Goal: Task Accomplishment & Management: Manage account settings

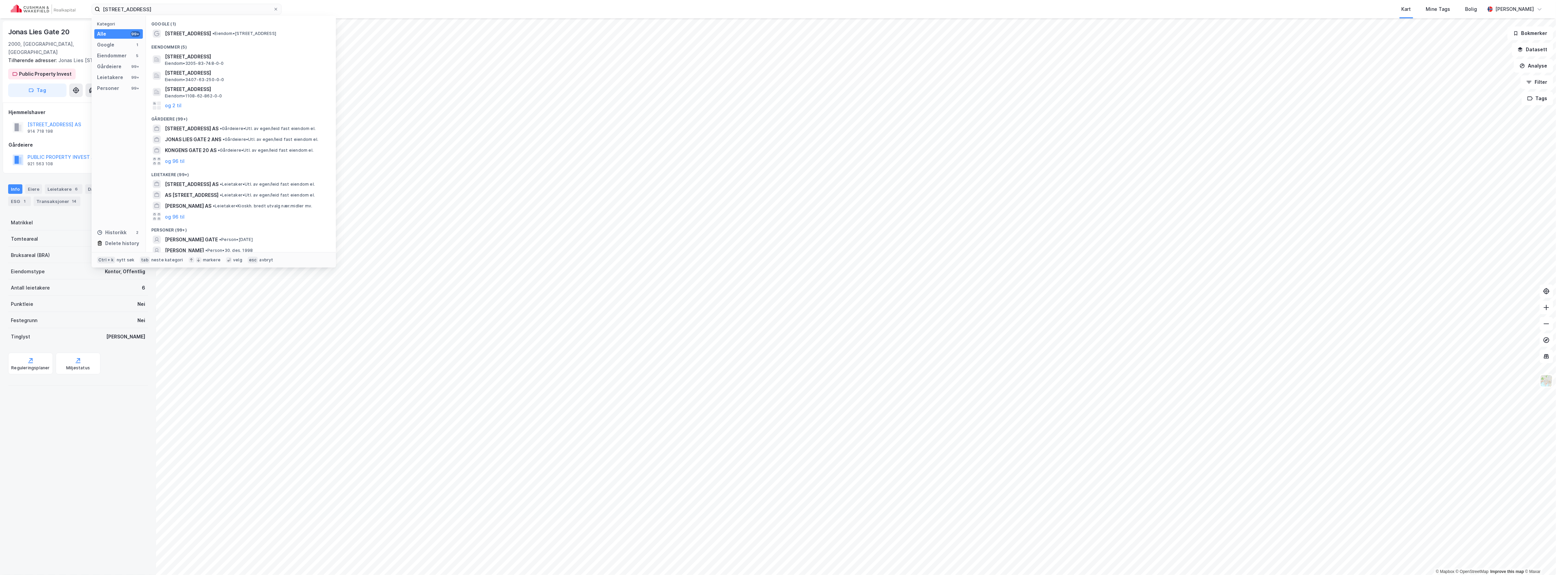
click at [168, 11] on input "[STREET_ADDRESS]" at bounding box center [186, 9] width 173 height 10
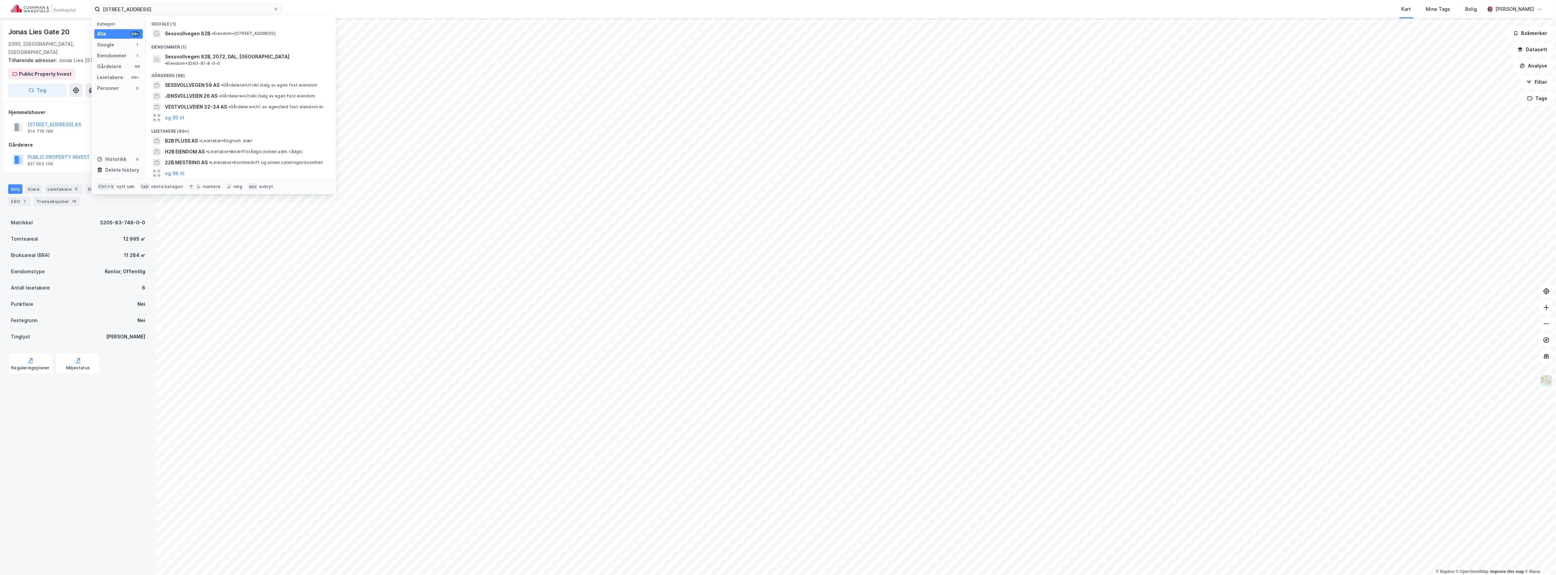
click at [199, 49] on div "Eiendommer (1)" at bounding box center [241, 45] width 190 height 12
click at [196, 53] on span "Sessvollvegen 82B, 2072, DAL, [GEOGRAPHIC_DATA]" at bounding box center [227, 57] width 124 height 8
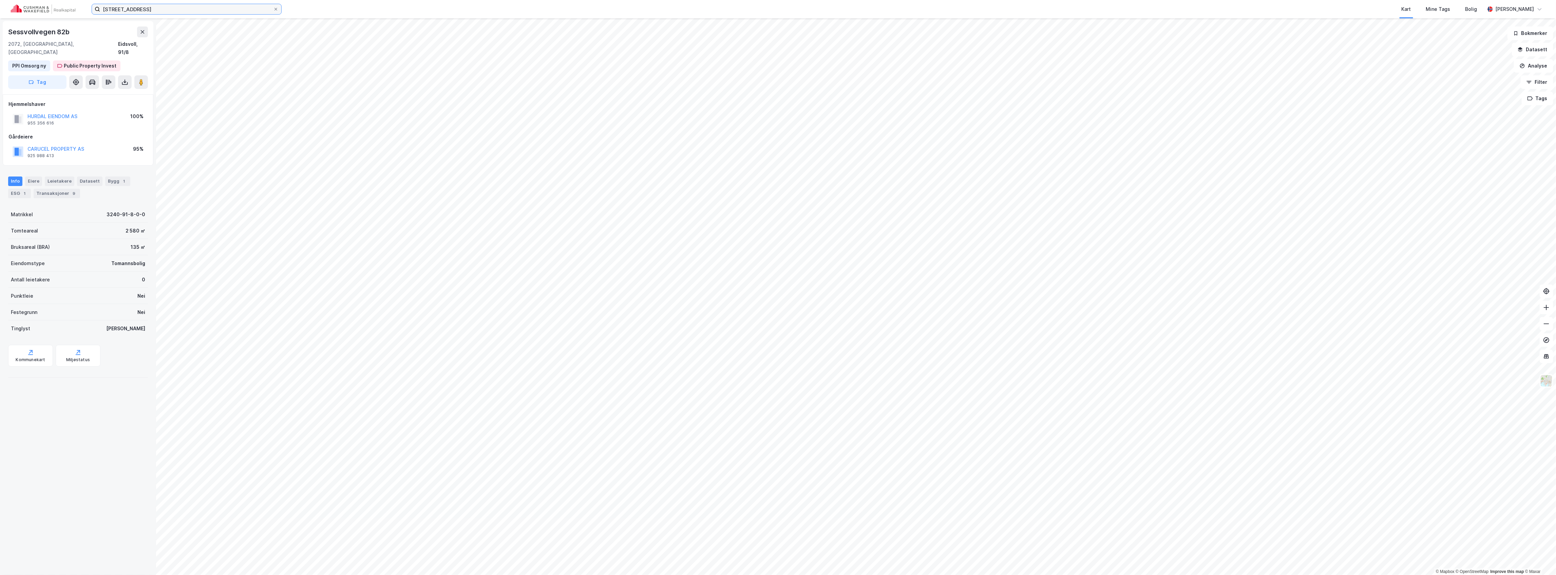
click at [134, 10] on input "[STREET_ADDRESS]" at bounding box center [186, 9] width 173 height 10
click at [134, 11] on input "[STREET_ADDRESS]" at bounding box center [186, 9] width 173 height 10
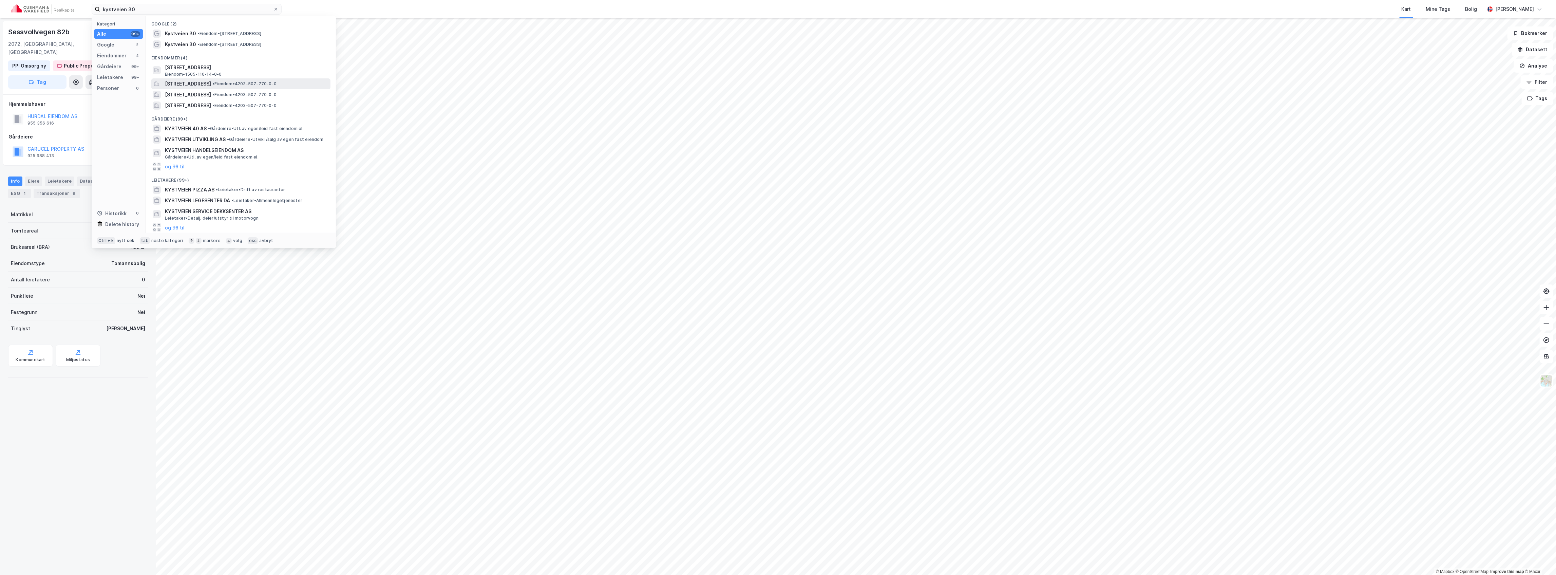
click at [211, 83] on span "[STREET_ADDRESS]" at bounding box center [188, 84] width 46 height 8
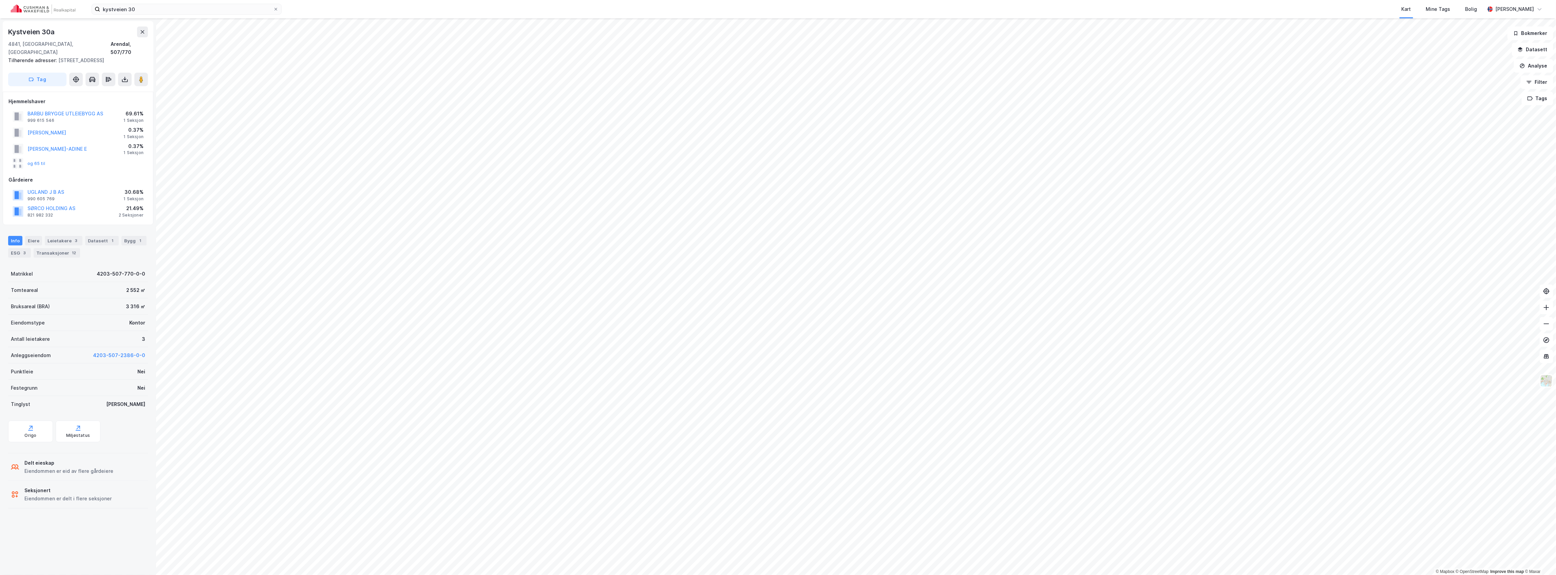
drag, startPoint x: 141, startPoint y: 74, endPoint x: 143, endPoint y: 79, distance: 5.7
click at [142, 75] on button at bounding box center [141, 80] width 14 height 14
click at [145, 7] on input "kystveien 30" at bounding box center [186, 9] width 173 height 10
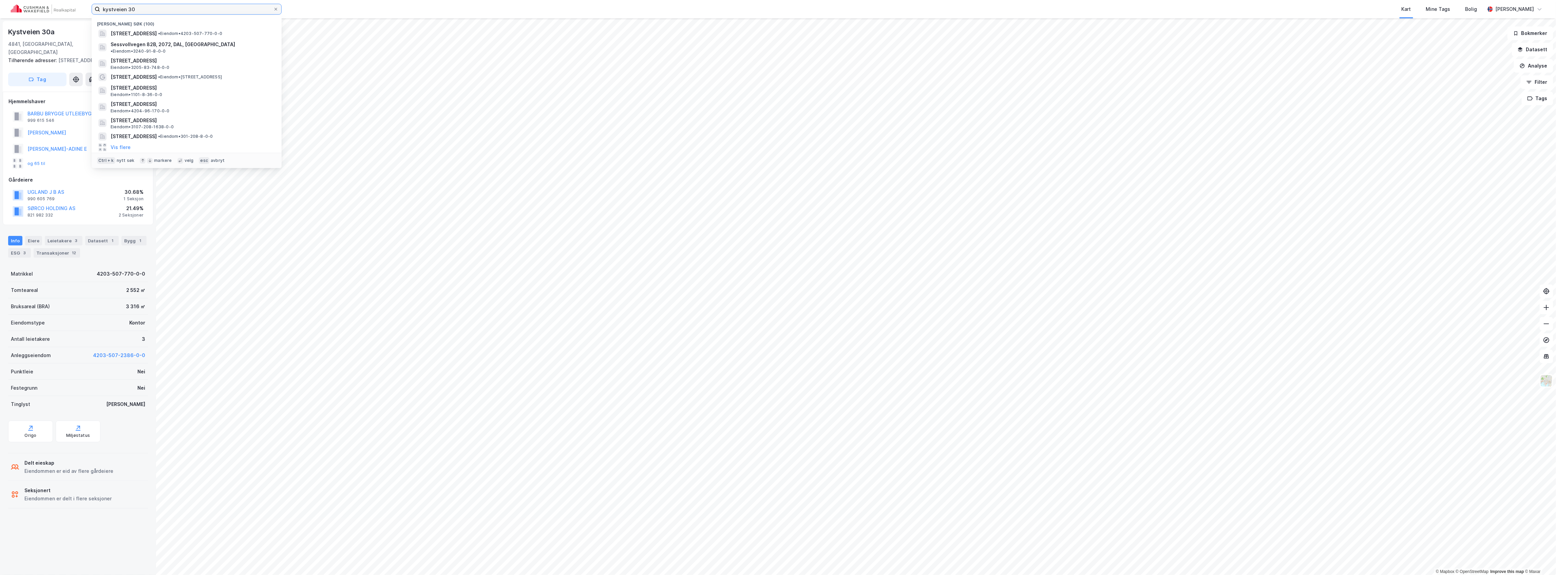
paste input "Bønsbakken 13A-15A"
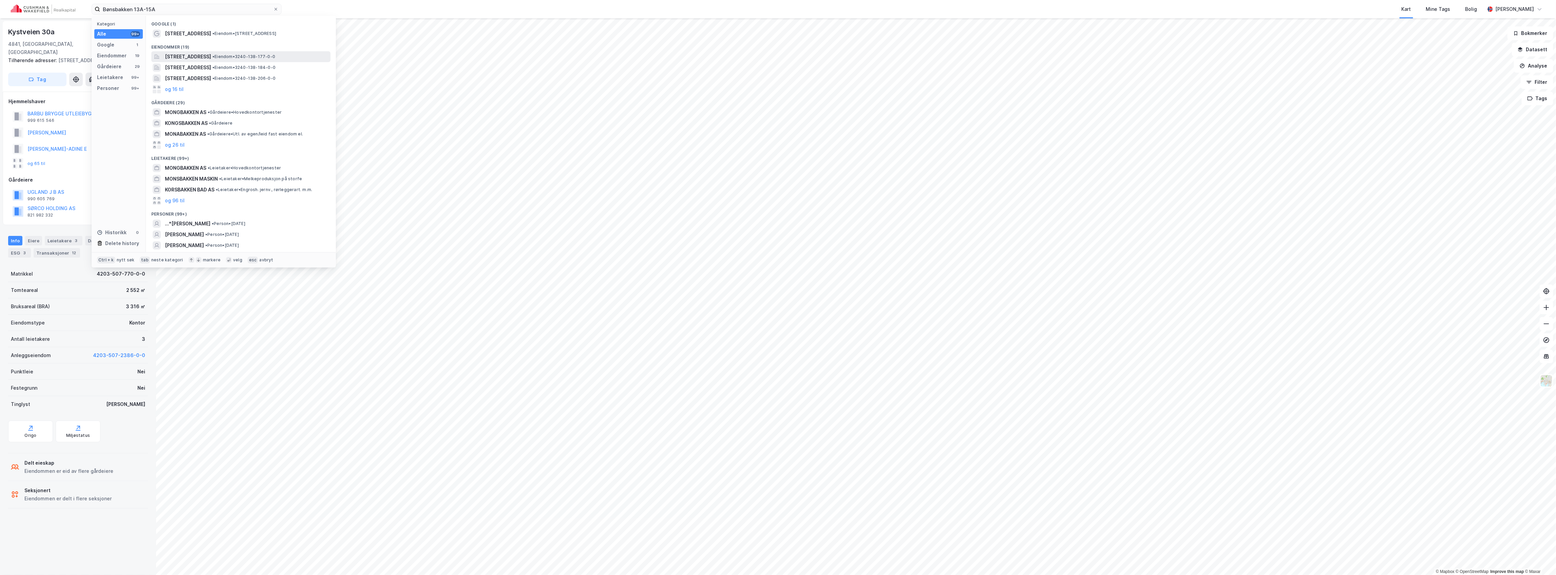
click at [205, 55] on span "[STREET_ADDRESS]" at bounding box center [188, 57] width 46 height 8
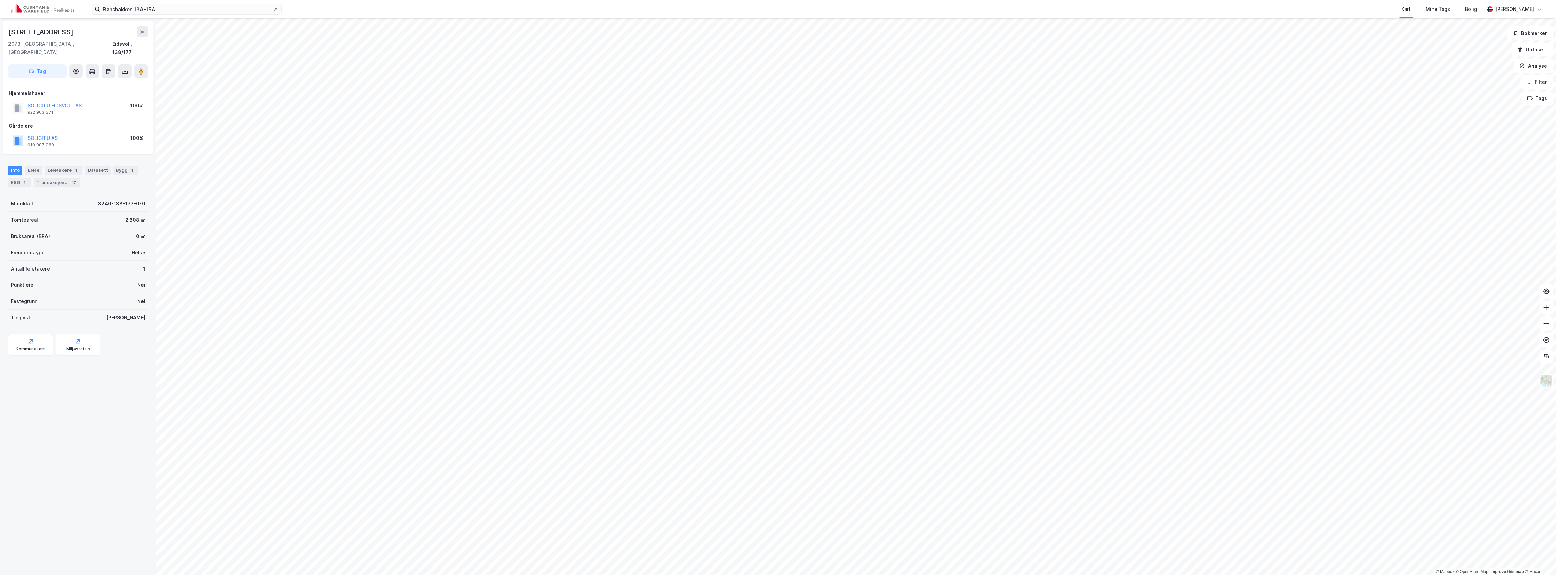
click at [190, 17] on div "Bønsbakken 13A-15A Kart Mine Tags [PERSON_NAME]" at bounding box center [778, 9] width 1556 height 18
click at [185, 9] on input "Bønsbakken 13A-15A" at bounding box center [186, 9] width 173 height 10
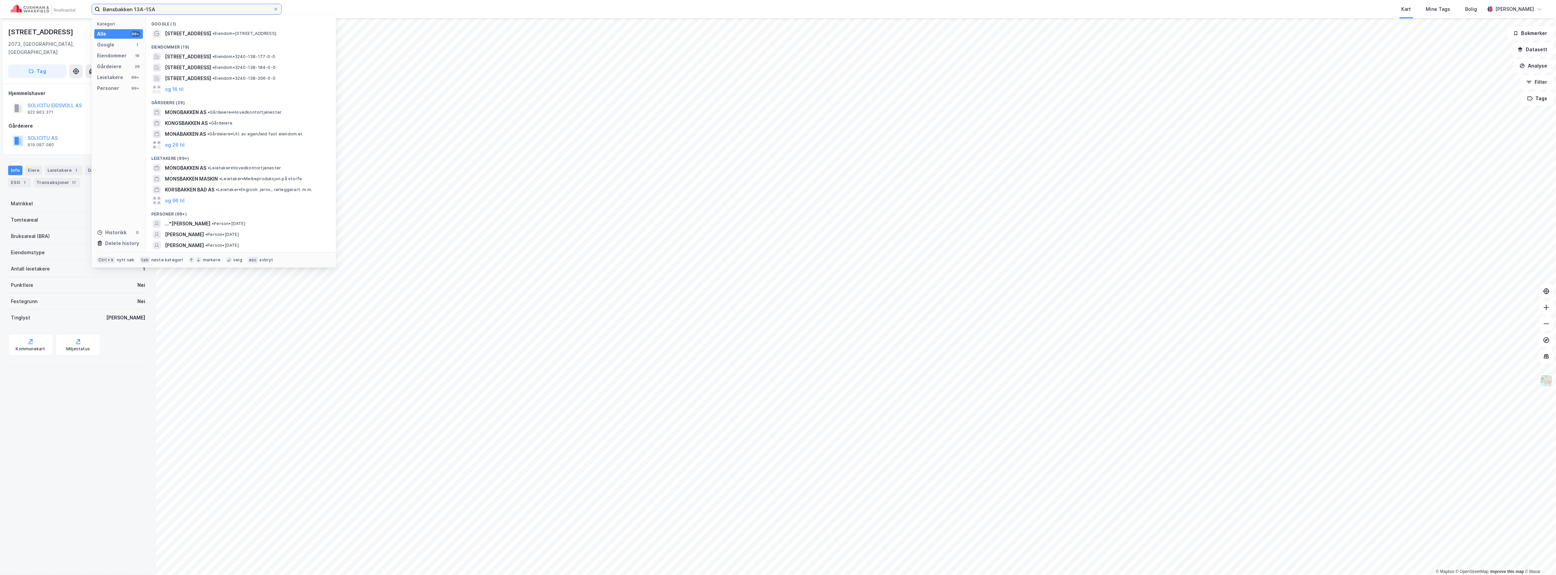
click at [185, 9] on input "Bønsbakken 13A-15A" at bounding box center [186, 9] width 173 height 10
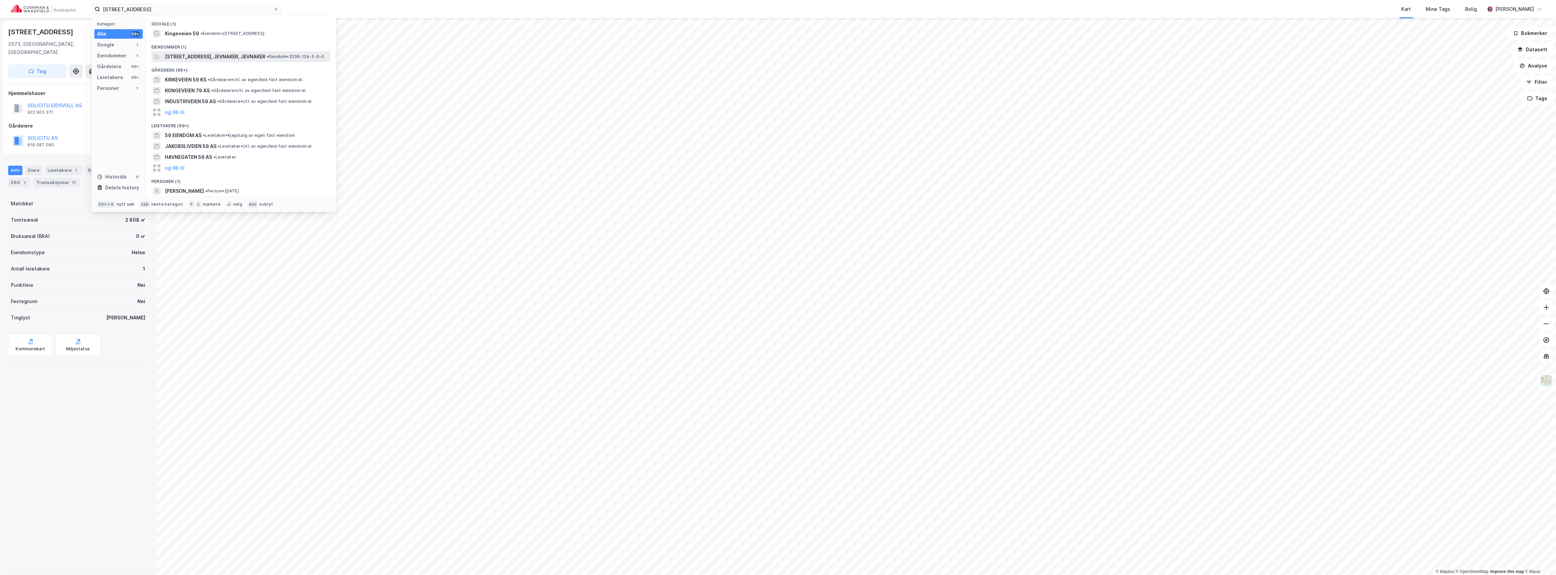
click at [193, 56] on span "[STREET_ADDRESS], JEVNAKER, JEVNAKER" at bounding box center [215, 57] width 100 height 8
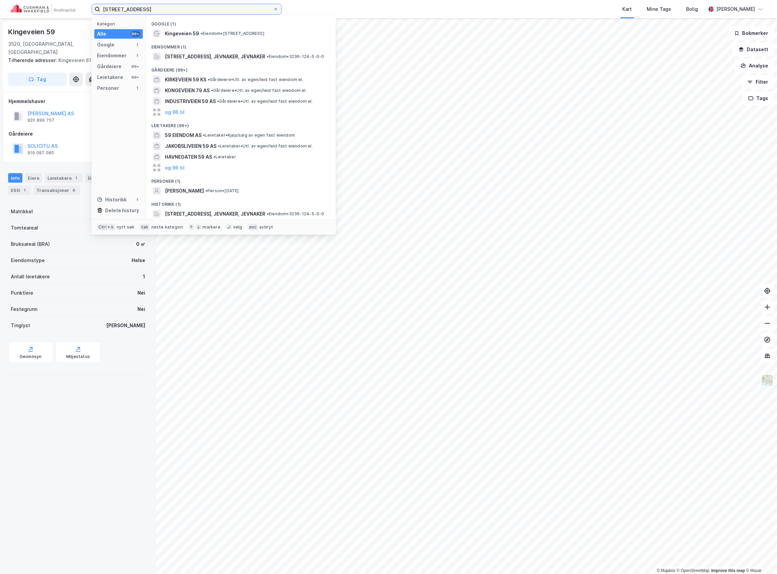
click at [160, 11] on input "[STREET_ADDRESS]" at bounding box center [186, 9] width 173 height 10
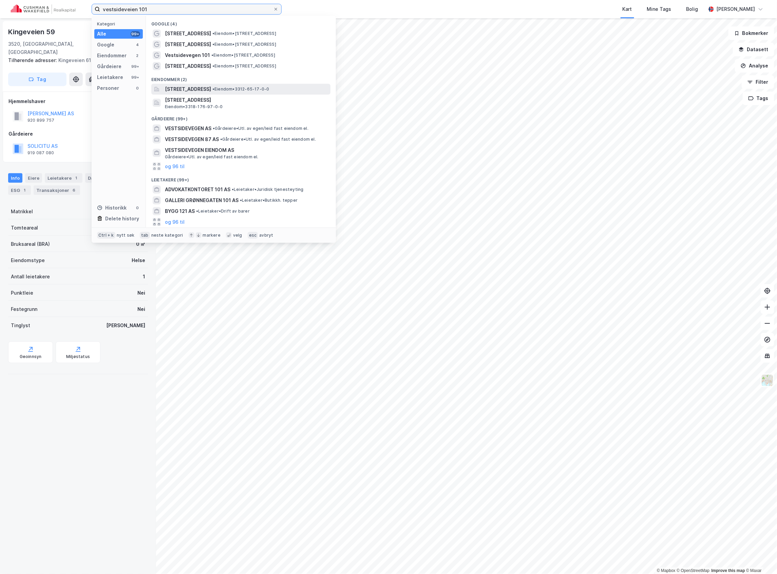
type input "vestsideveien 101"
click at [211, 86] on span "[STREET_ADDRESS]" at bounding box center [188, 89] width 46 height 8
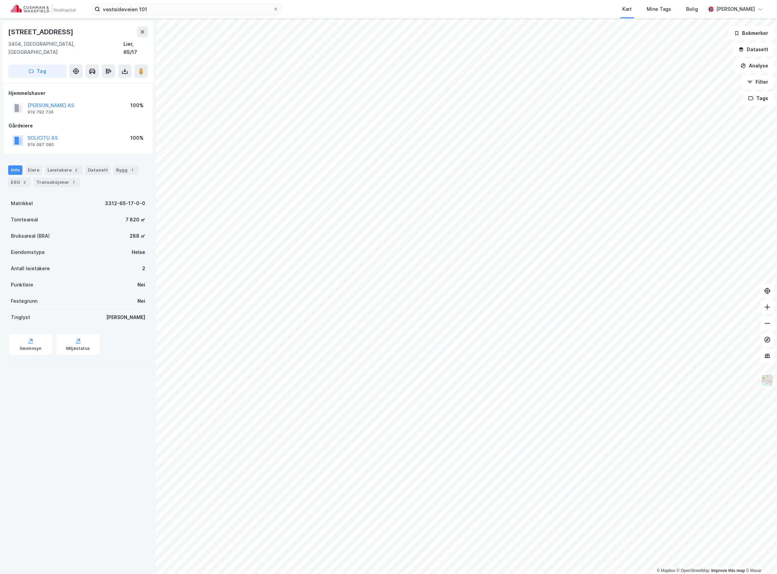
click at [37, 64] on button "Tag" at bounding box center [37, 71] width 58 height 14
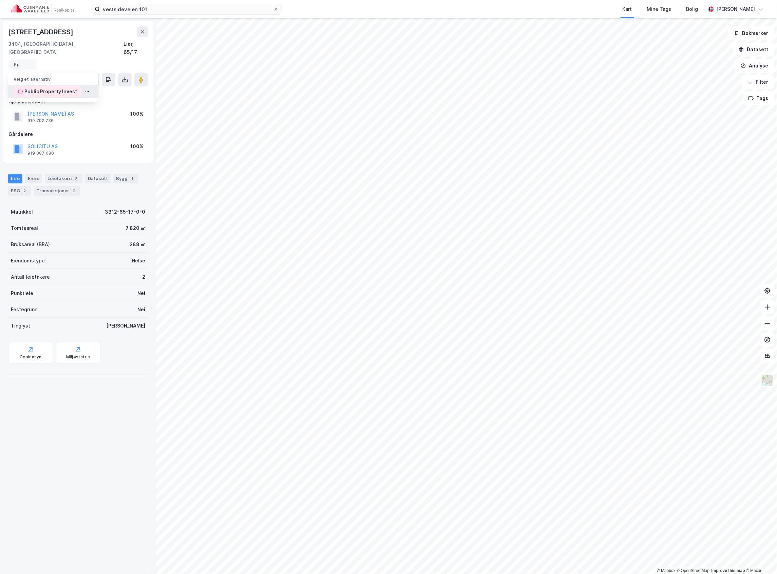
type input "Pu"
click at [50, 88] on div "Public Property Invest" at bounding box center [50, 92] width 53 height 8
click at [33, 79] on icon "button" at bounding box center [30, 81] width 5 height 5
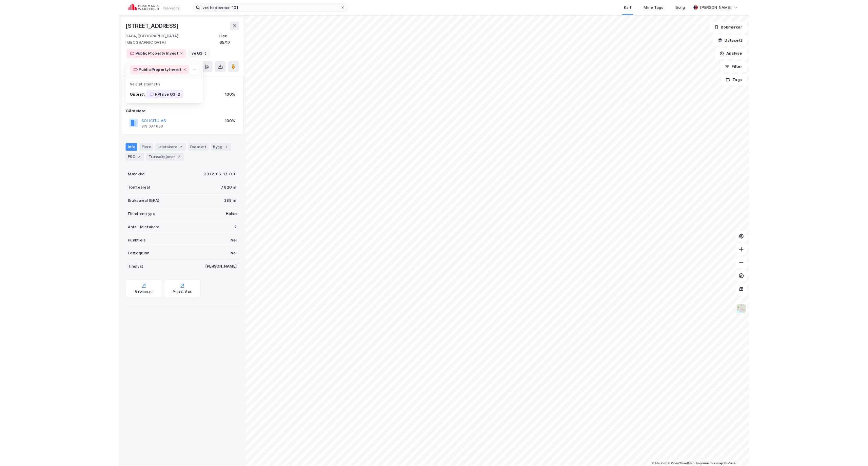
scroll to position [0, 14]
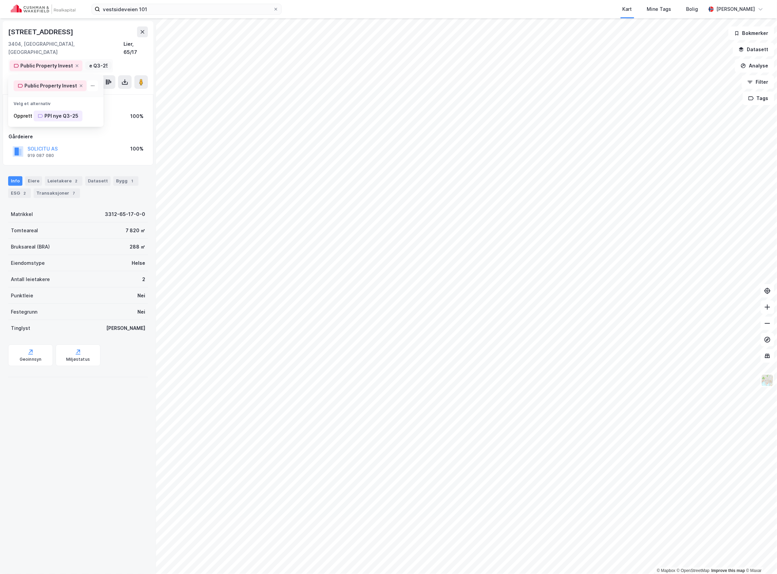
type input "PPI nye Q3-25"
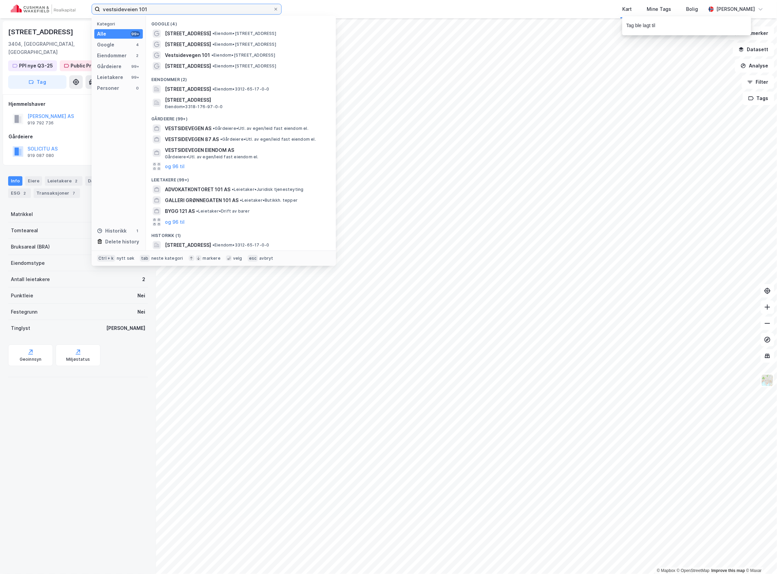
click at [153, 6] on input "vestsideveien 101" at bounding box center [186, 9] width 173 height 10
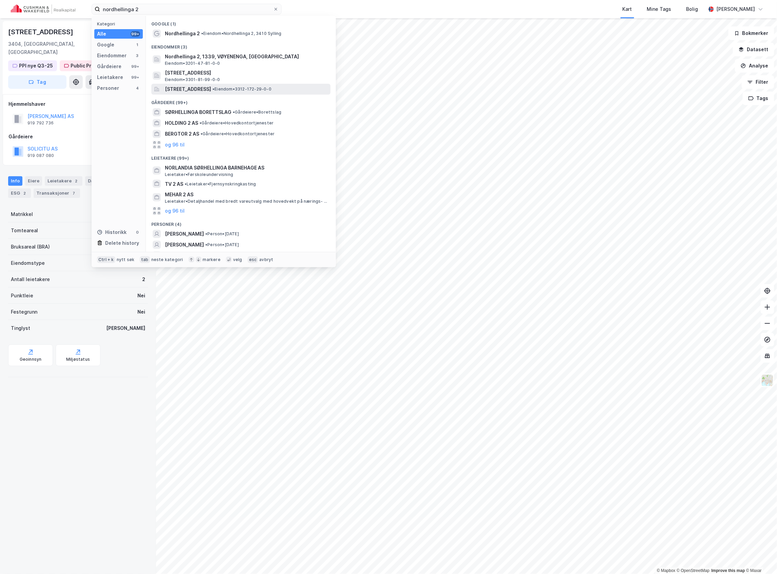
click at [271, 88] on span "• Eiendom • 3312-172-29-0-0" at bounding box center [241, 88] width 59 height 5
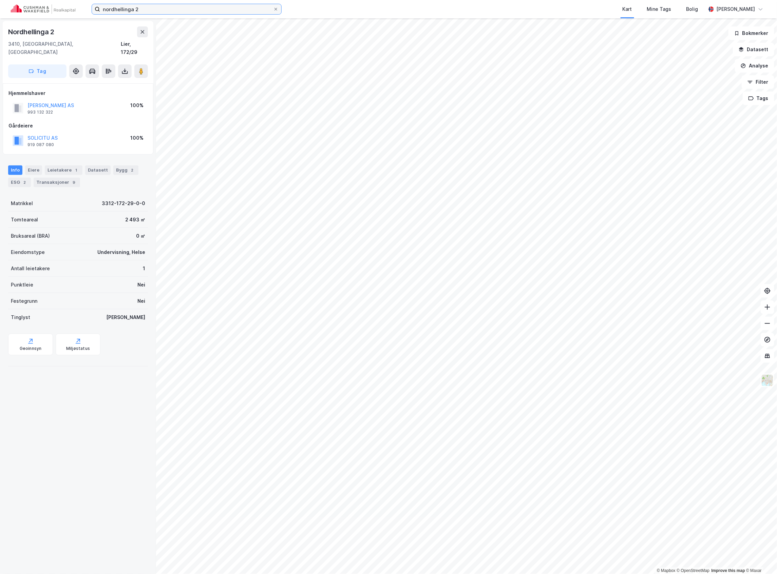
click at [173, 7] on input "nordhellinga 2" at bounding box center [186, 9] width 173 height 10
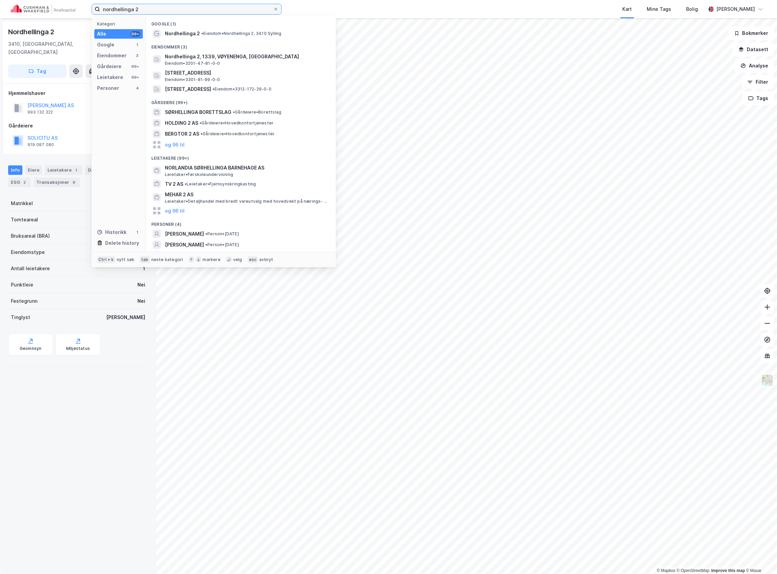
click at [173, 7] on input "nordhellinga 2" at bounding box center [186, 9] width 173 height 10
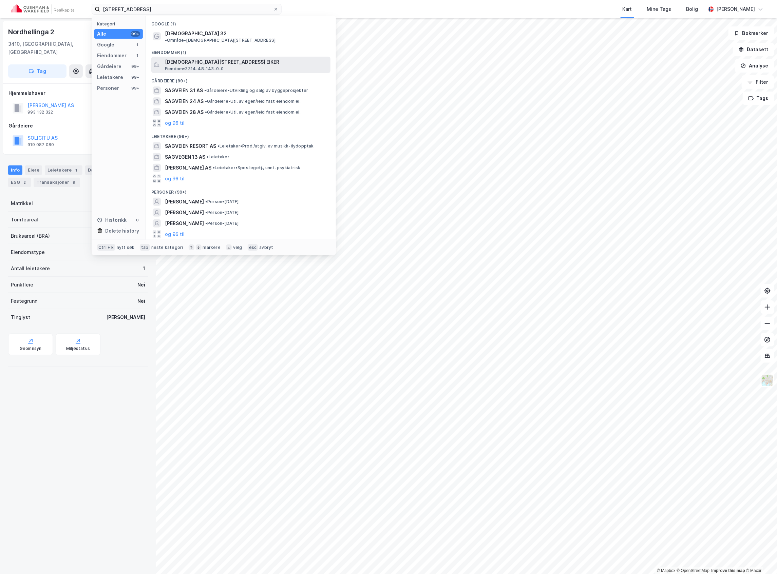
click at [213, 58] on span "[DEMOGRAPHIC_DATA][STREET_ADDRESS] EIKER" at bounding box center [246, 62] width 163 height 8
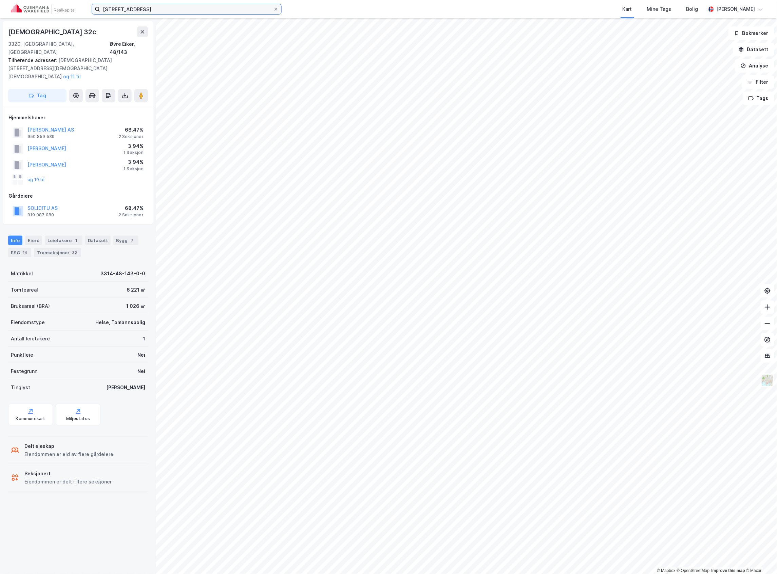
click at [166, 7] on input "[STREET_ADDRESS]" at bounding box center [186, 9] width 173 height 10
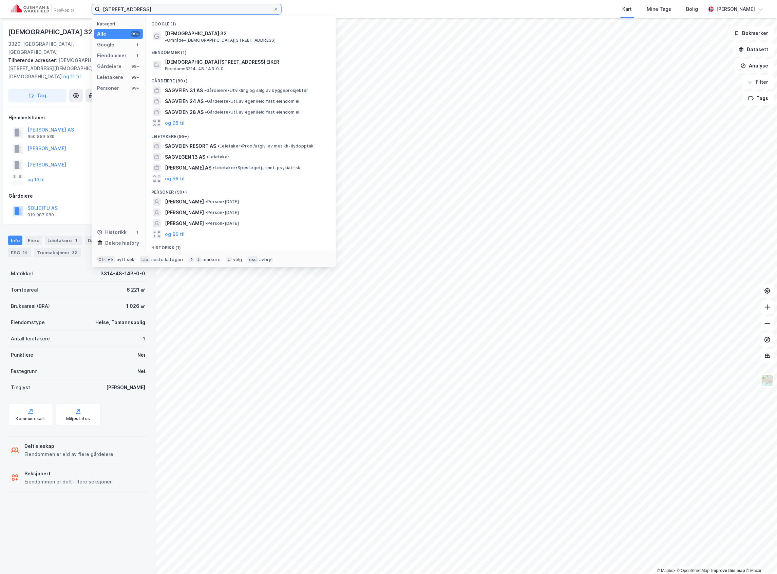
click at [166, 7] on input "[STREET_ADDRESS]" at bounding box center [186, 9] width 173 height 10
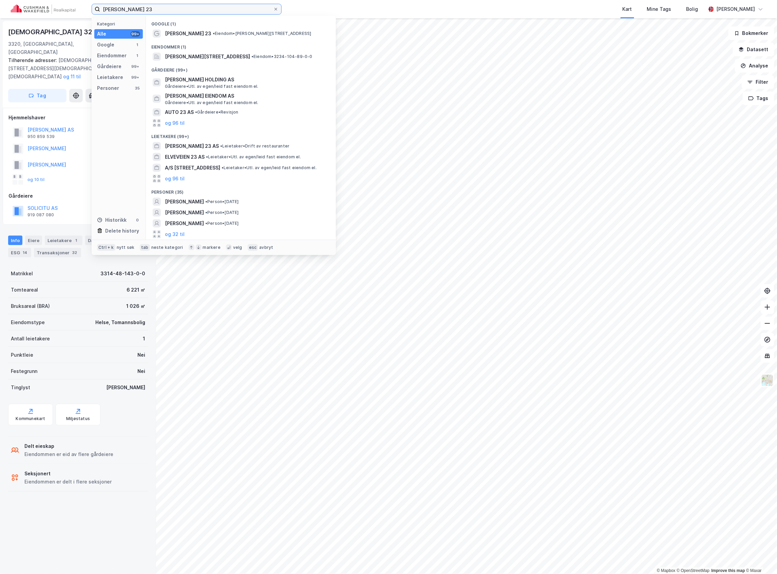
type input "[PERSON_NAME] 23"
click at [230, 55] on span "[PERSON_NAME][STREET_ADDRESS]" at bounding box center [207, 57] width 85 height 8
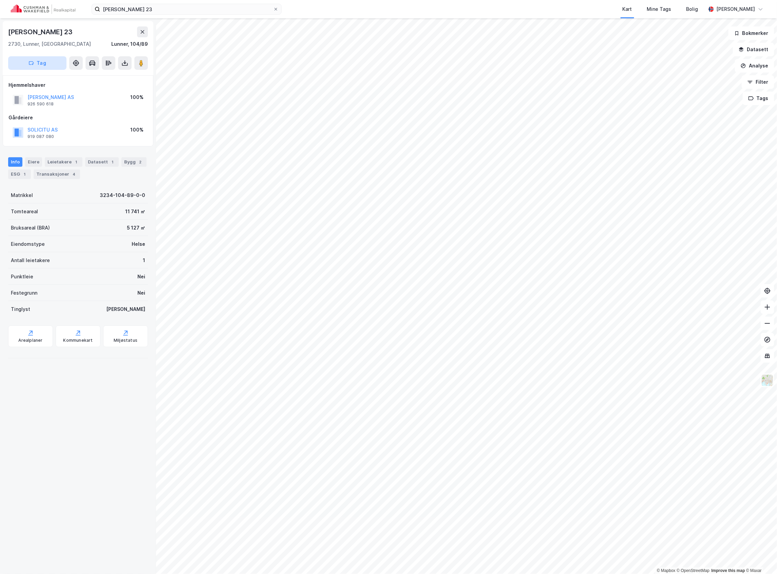
click at [37, 62] on button "Tag" at bounding box center [37, 63] width 58 height 14
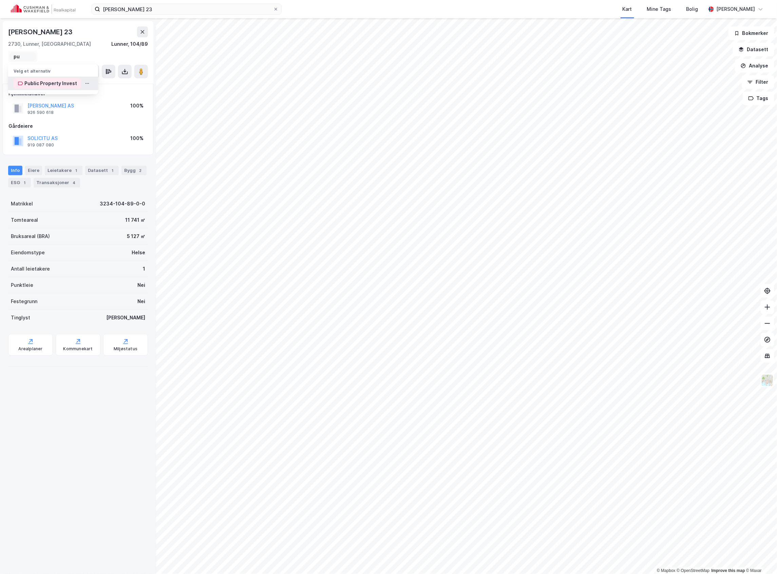
type input "pu"
click at [52, 81] on div "Public Property Invest" at bounding box center [50, 83] width 53 height 8
click at [54, 77] on button "Tag" at bounding box center [37, 74] width 58 height 14
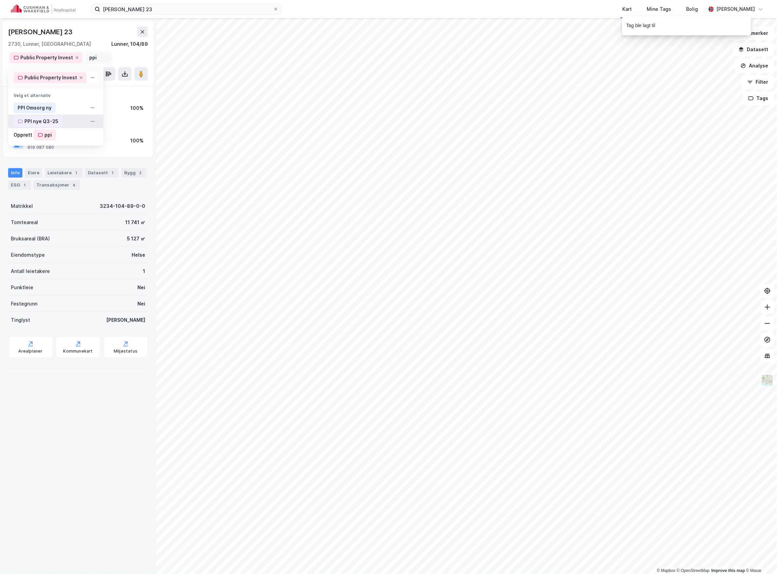
type input "ppi"
click at [40, 118] on div "PPI nye Q3-25" at bounding box center [41, 121] width 34 height 8
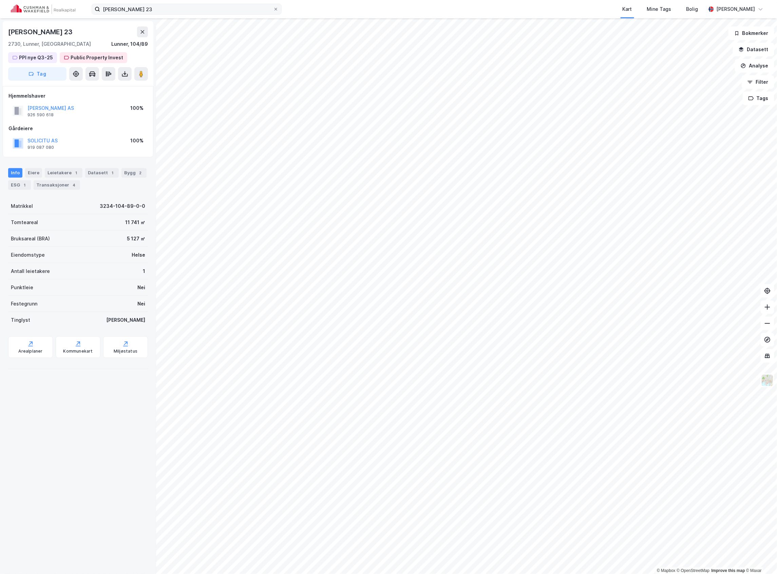
click at [174, 2] on div "[PERSON_NAME] 23 Kart Mine Tags Bolig [PERSON_NAME]" at bounding box center [388, 9] width 777 height 18
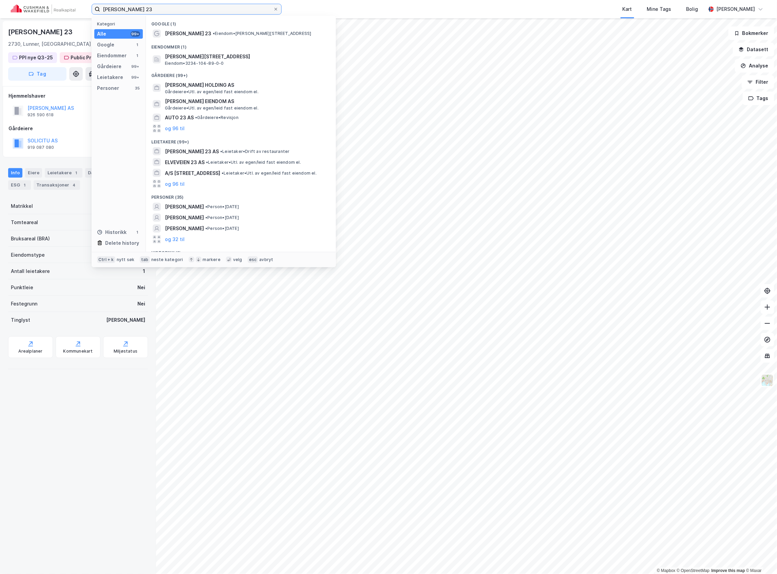
click at [172, 6] on input "[PERSON_NAME] 23" at bounding box center [186, 9] width 173 height 10
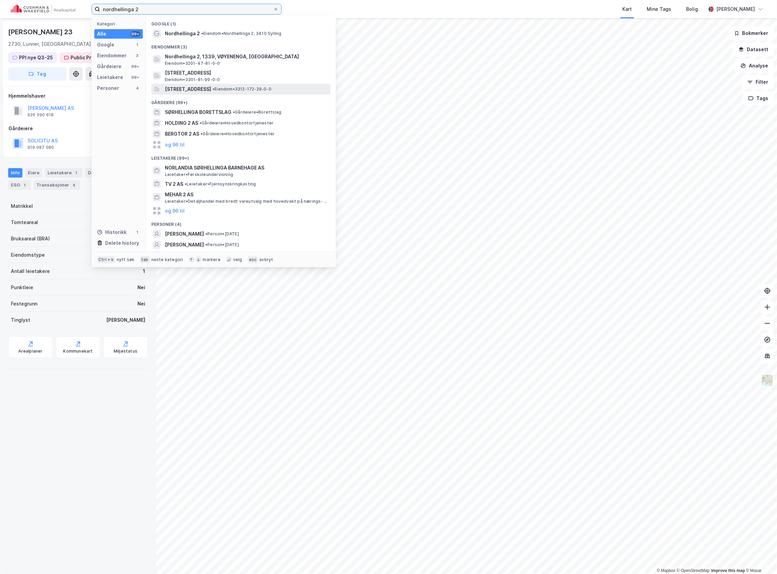
type input "nordhellinga 2"
click at [202, 85] on span "[STREET_ADDRESS]" at bounding box center [188, 89] width 46 height 8
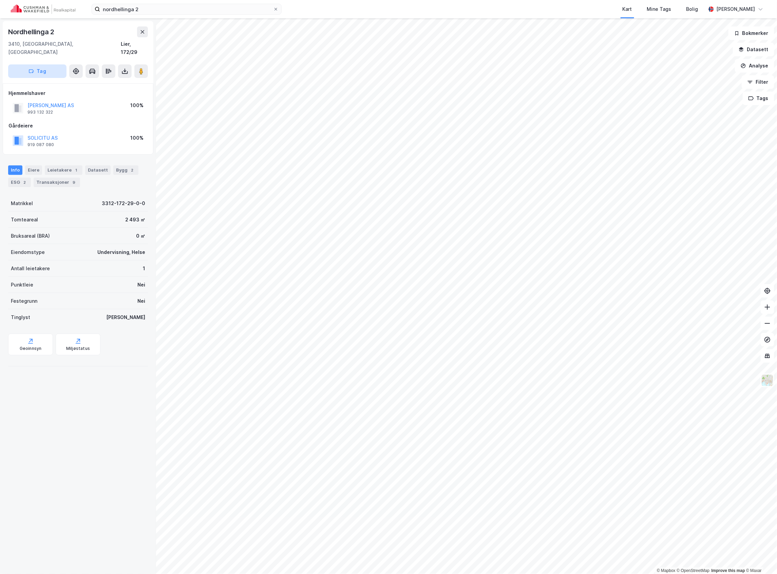
click at [43, 64] on button "Tag" at bounding box center [37, 71] width 58 height 14
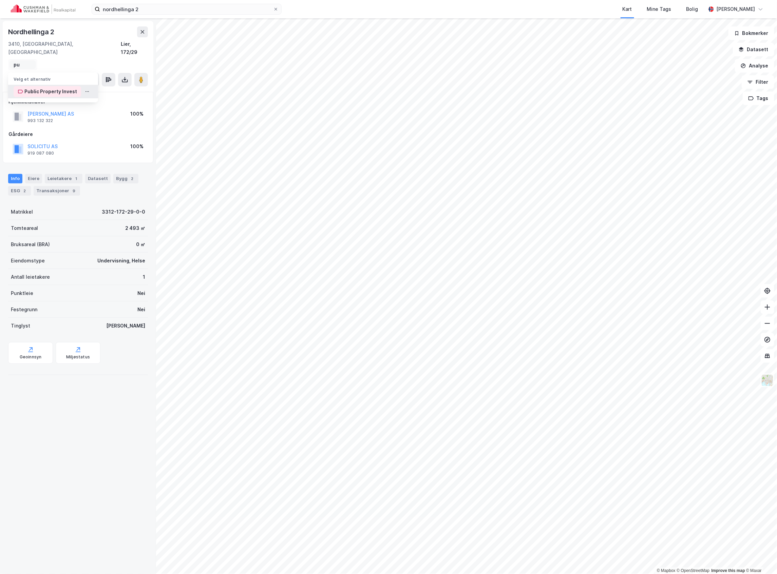
type input "pu"
click at [40, 88] on div "Public Property Invest" at bounding box center [50, 92] width 53 height 8
click at [43, 79] on button "Tag" at bounding box center [37, 82] width 58 height 14
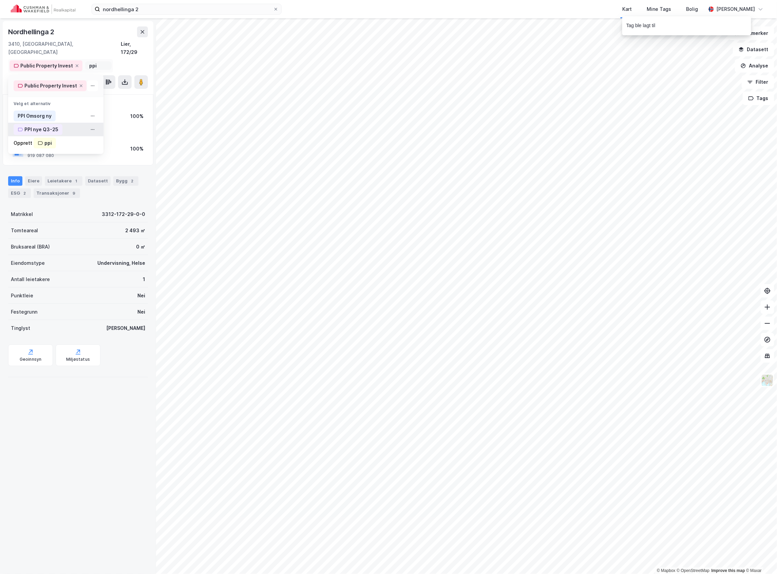
type input "ppi"
click at [48, 126] on div "PPI nye Q3-25" at bounding box center [41, 130] width 34 height 8
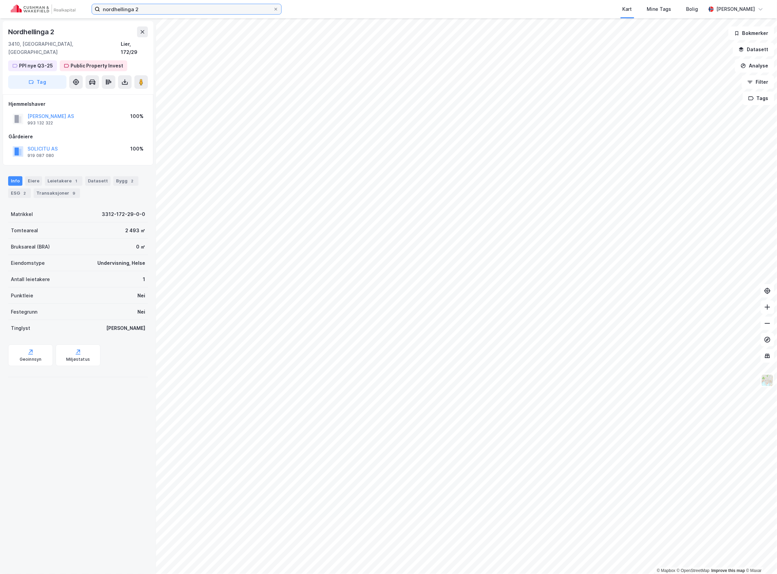
click at [161, 9] on input "nordhellinga 2" at bounding box center [186, 9] width 173 height 10
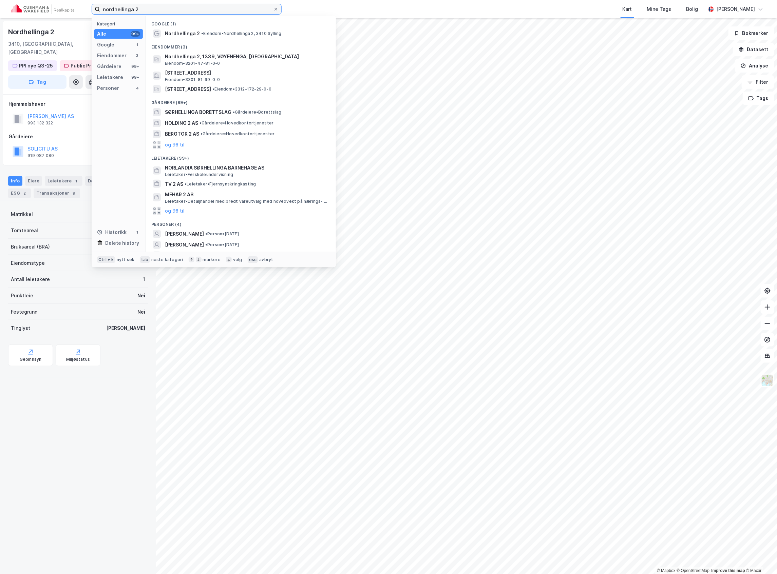
click at [161, 9] on input "nordhellinga 2" at bounding box center [186, 9] width 173 height 10
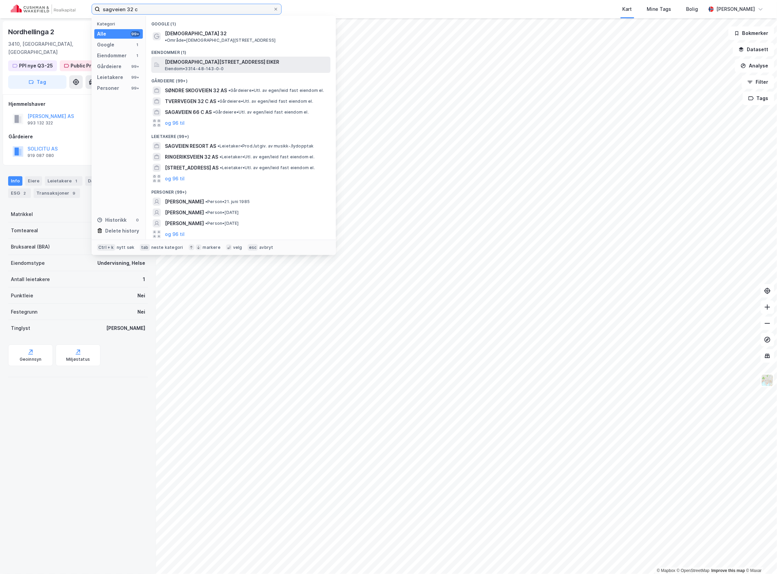
type input "sagveien 32 c"
click at [206, 58] on span "[DEMOGRAPHIC_DATA][STREET_ADDRESS] EIKER" at bounding box center [246, 62] width 163 height 8
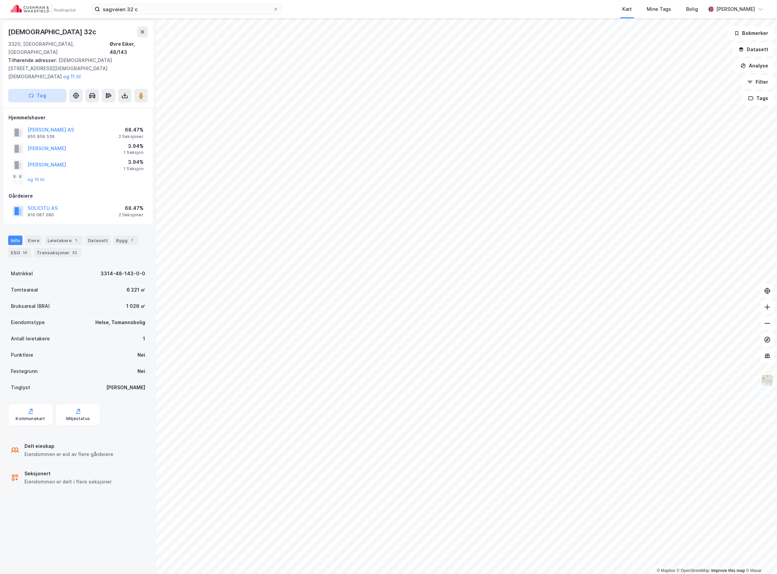
click at [41, 89] on button "Tag" at bounding box center [37, 96] width 58 height 14
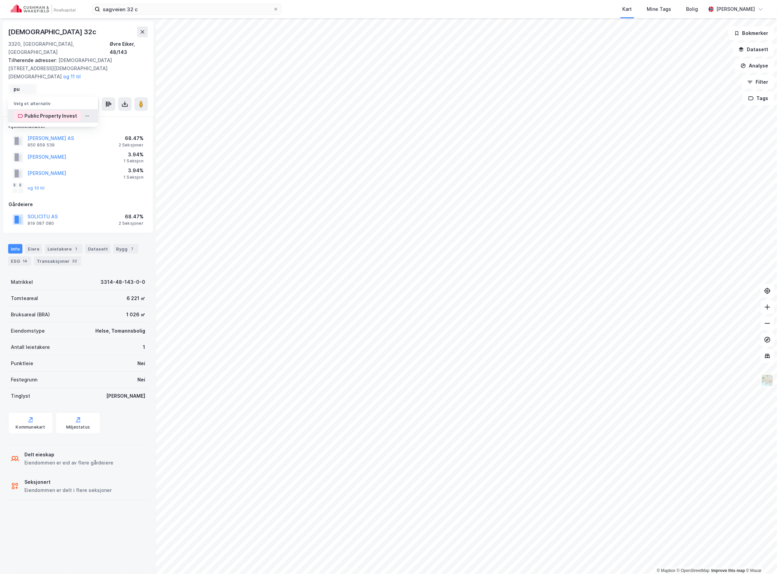
type input "pu"
click at [40, 112] on div "Public Property Invest" at bounding box center [50, 116] width 53 height 8
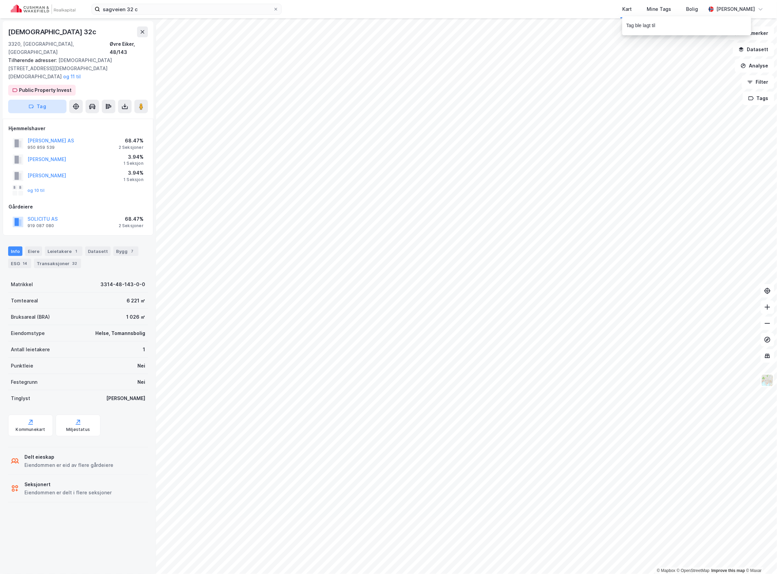
click at [46, 100] on button "Tag" at bounding box center [37, 107] width 58 height 14
type input "å"
type input "ppi"
click at [33, 150] on div "PPI nye Q3-25" at bounding box center [41, 154] width 34 height 8
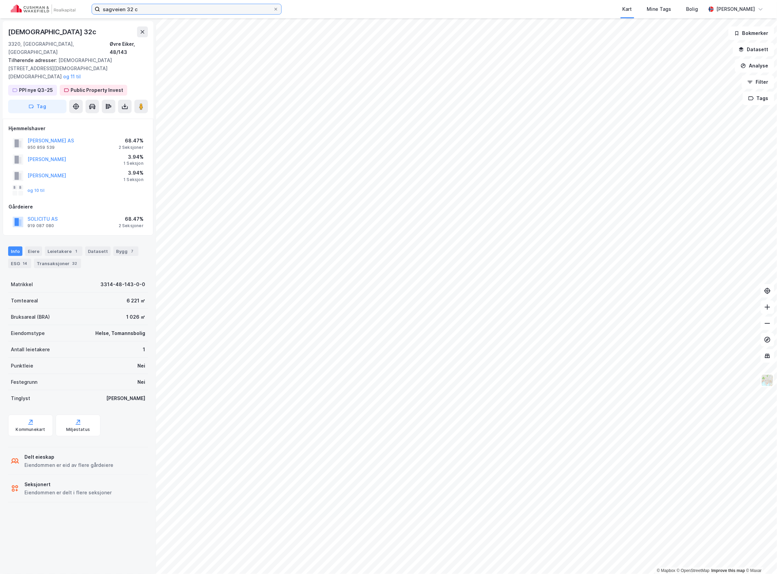
click at [147, 6] on input "sagveien 32 c" at bounding box center [186, 9] width 173 height 10
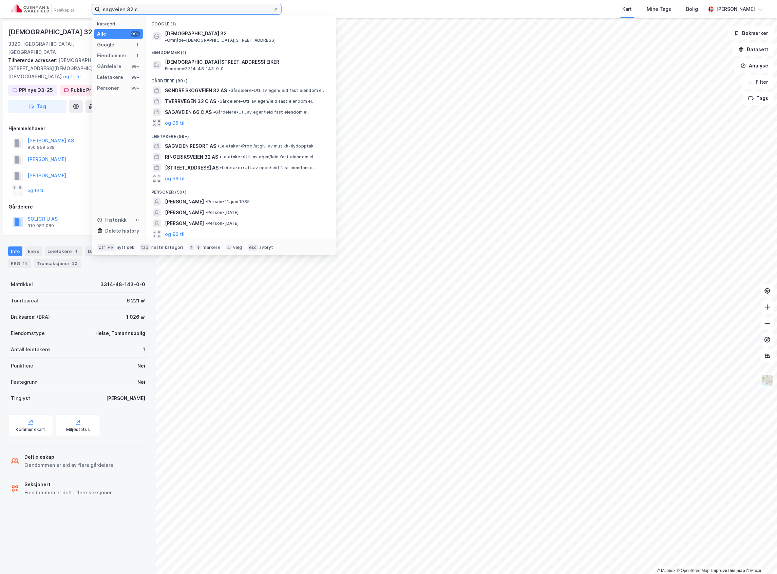
click at [147, 6] on input "sagveien 32 c" at bounding box center [186, 9] width 173 height 10
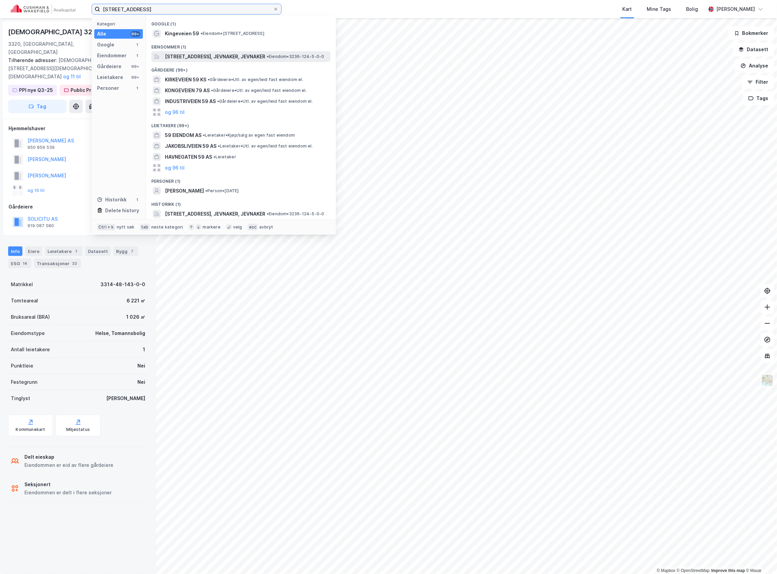
type input "[STREET_ADDRESS]"
click at [187, 53] on span "[STREET_ADDRESS], JEVNAKER, JEVNAKER" at bounding box center [215, 57] width 100 height 8
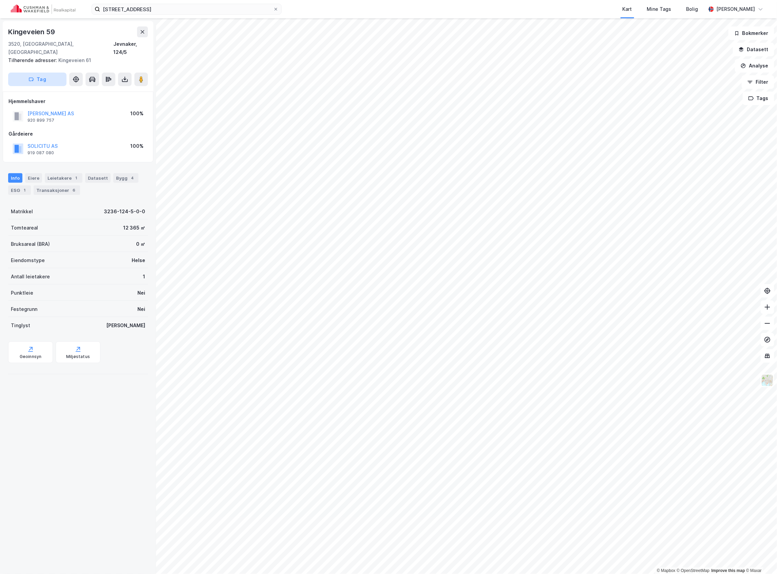
click at [47, 73] on button "Tag" at bounding box center [37, 80] width 58 height 14
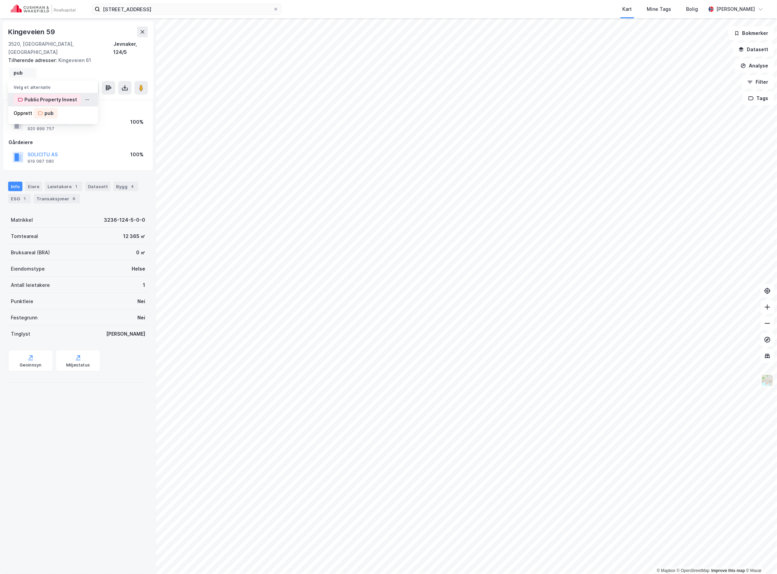
type input "pub"
click at [45, 96] on div "Public Property Invest" at bounding box center [50, 100] width 53 height 8
click at [34, 88] on button "Tag" at bounding box center [37, 90] width 58 height 14
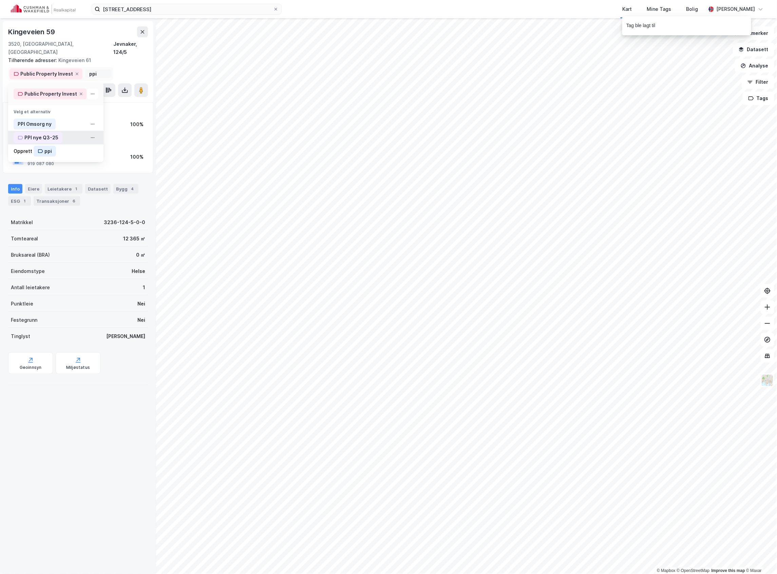
type input "ppi"
click at [44, 134] on div "PPI nye Q3-25" at bounding box center [41, 138] width 34 height 8
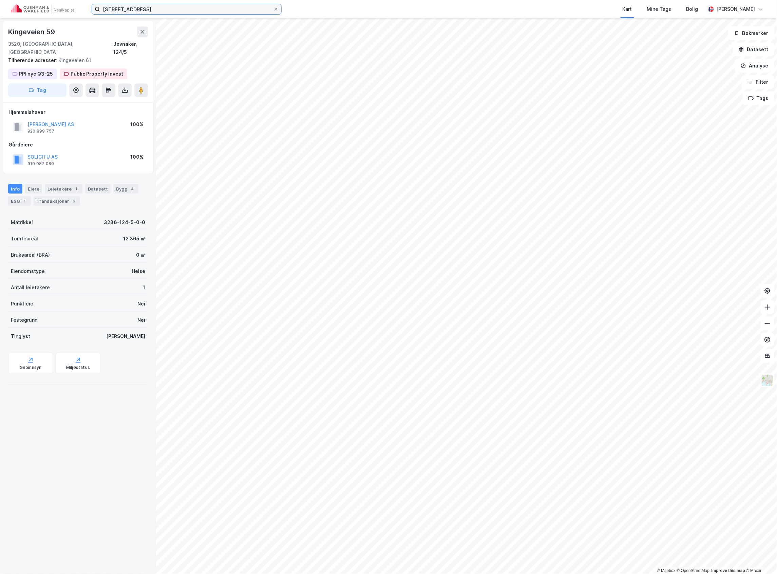
click at [152, 8] on input "[STREET_ADDRESS]" at bounding box center [186, 9] width 173 height 10
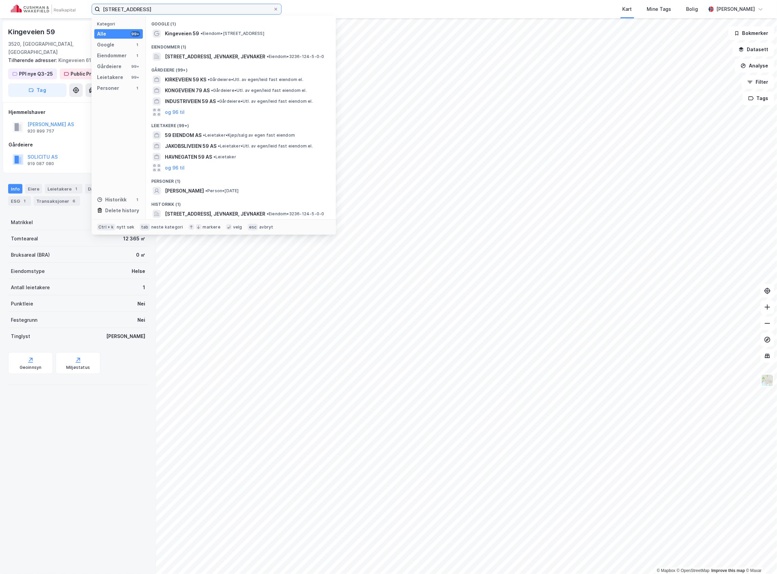
click at [152, 8] on input "[STREET_ADDRESS]" at bounding box center [186, 9] width 173 height 10
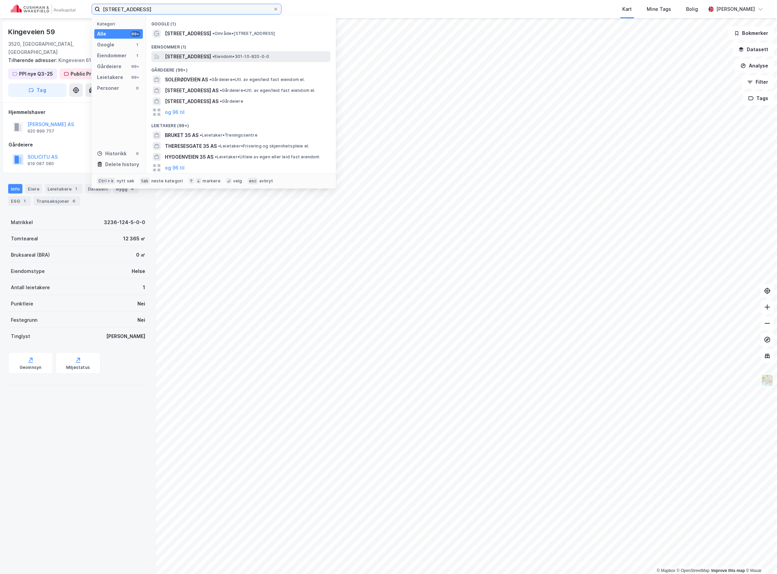
type input "[STREET_ADDRESS]"
click at [211, 56] on span "[STREET_ADDRESS]" at bounding box center [188, 57] width 46 height 8
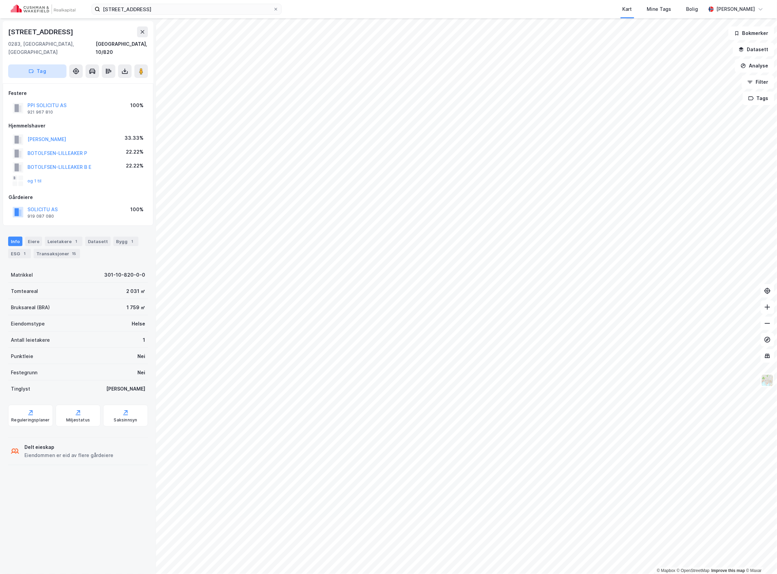
click at [31, 69] on icon "button" at bounding box center [30, 71] width 5 height 5
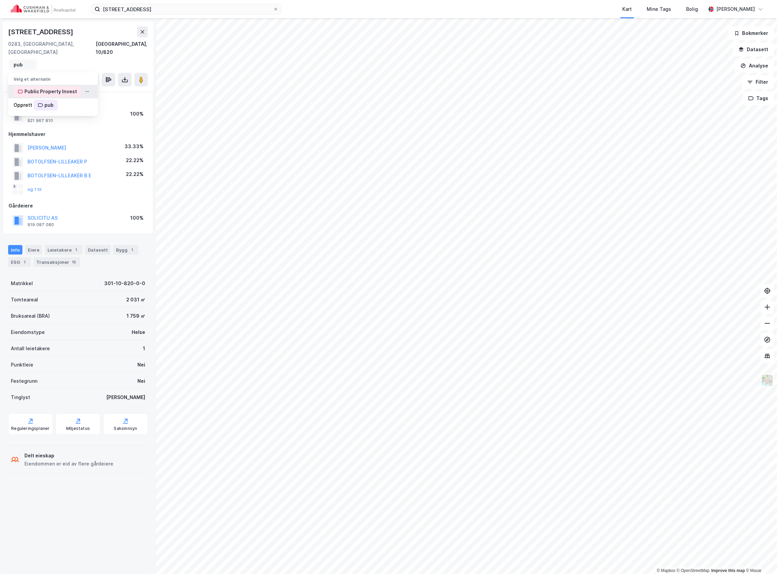
type input "pub"
click at [49, 88] on div "Public Property Invest" at bounding box center [50, 92] width 53 height 8
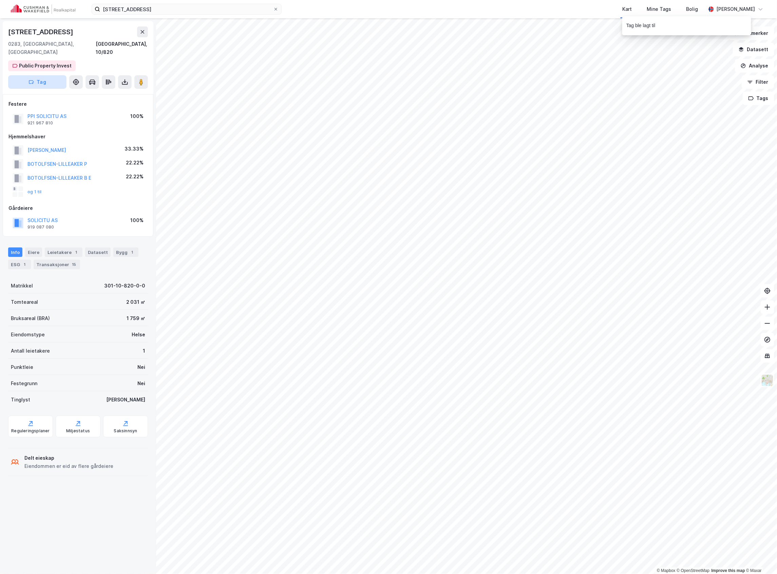
click at [25, 75] on button "Tag" at bounding box center [37, 82] width 58 height 14
type input "ppi"
click at [39, 126] on div "PPI nye Q3-25" at bounding box center [41, 130] width 34 height 8
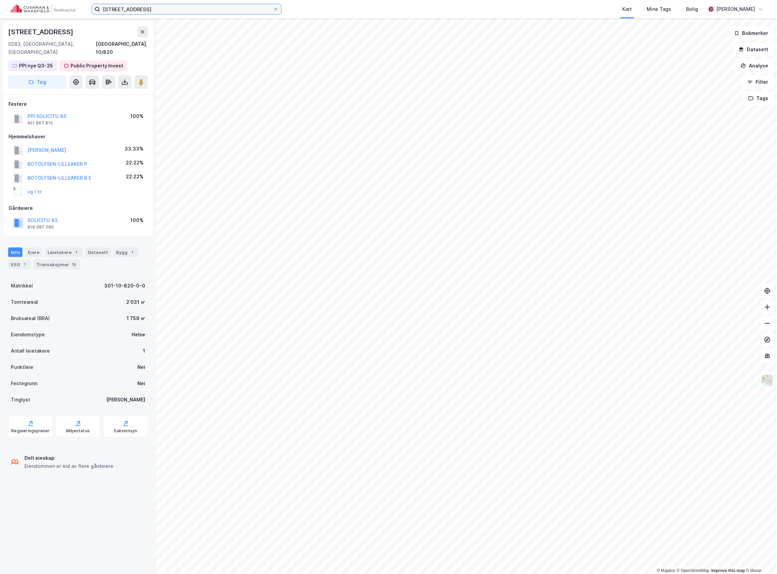
click at [141, 11] on input "[STREET_ADDRESS]" at bounding box center [186, 9] width 173 height 10
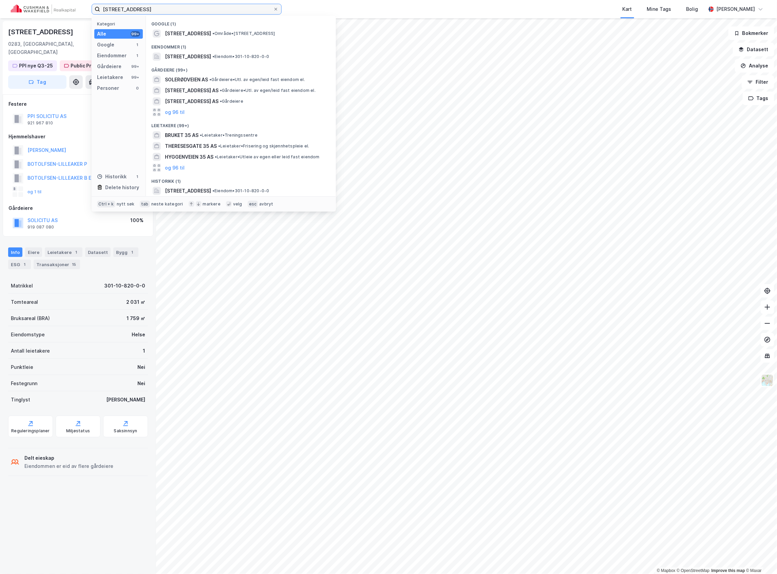
click at [141, 11] on input "[STREET_ADDRESS]" at bounding box center [186, 9] width 173 height 10
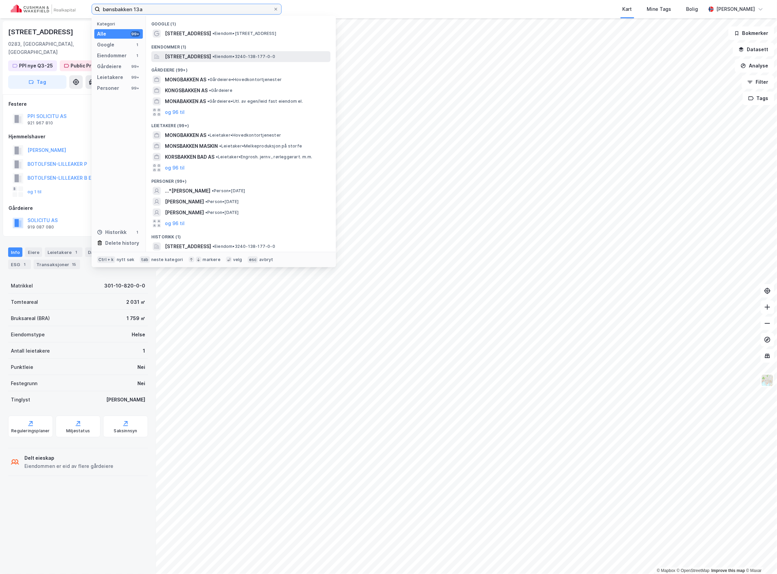
type input "bønsbakken 13a"
click at [201, 55] on span "[STREET_ADDRESS]" at bounding box center [188, 57] width 46 height 8
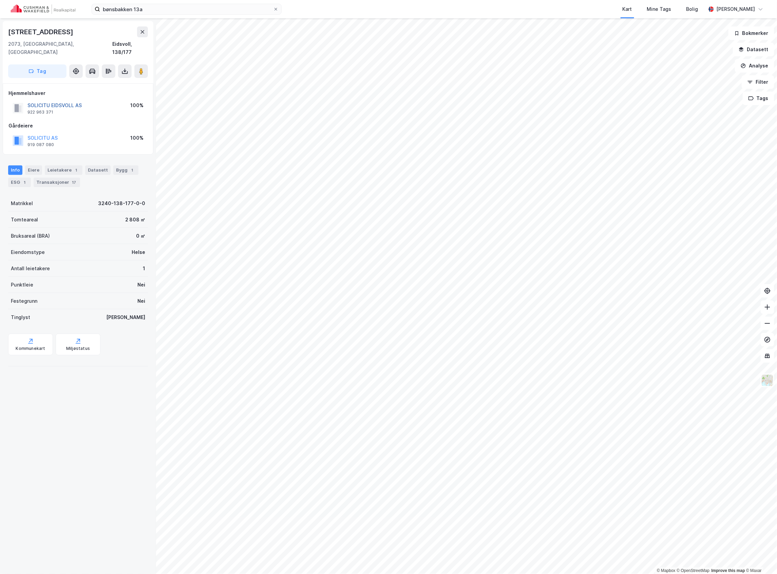
click at [0, 0] on button "SOLICITU EIDSVOLL AS" at bounding box center [0, 0] width 0 height 0
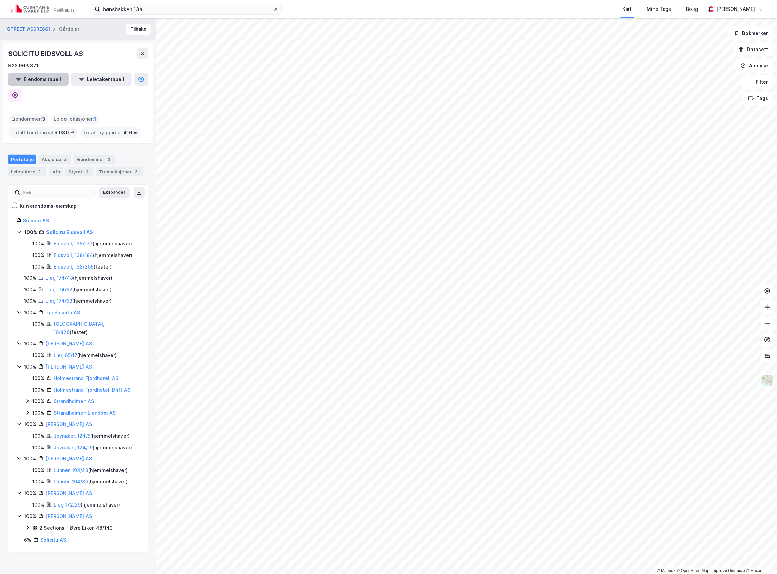
click at [34, 76] on button "Eiendomstabell" at bounding box center [38, 80] width 60 height 14
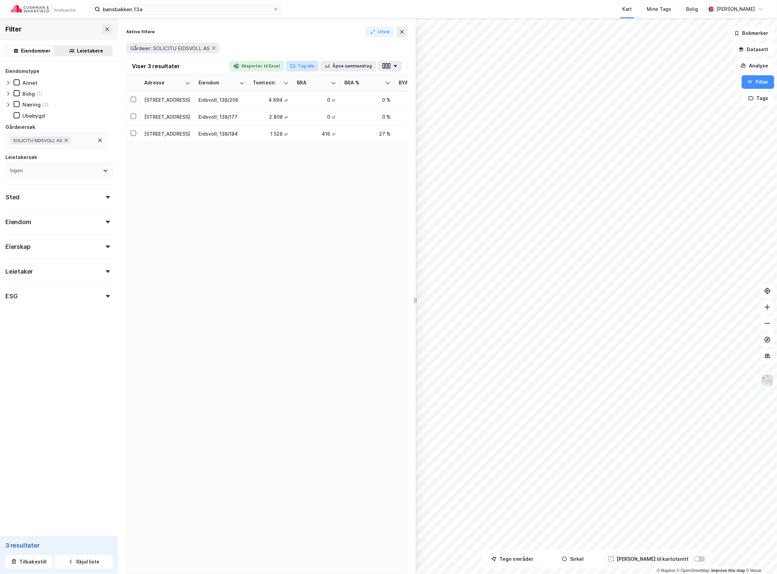
click at [307, 68] on button "Tag alle" at bounding box center [302, 66] width 33 height 11
type input "pu"
click at [312, 94] on div "Public Property Invest" at bounding box center [326, 92] width 53 height 8
click at [308, 65] on button "Tag alle" at bounding box center [302, 66] width 33 height 11
type input "ppi"
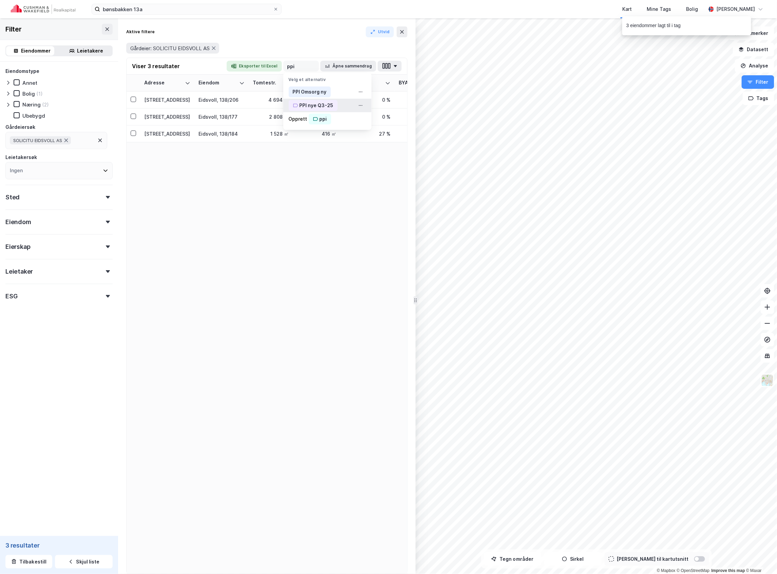
click at [326, 102] on div "PPI nye Q3-25" at bounding box center [317, 105] width 34 height 8
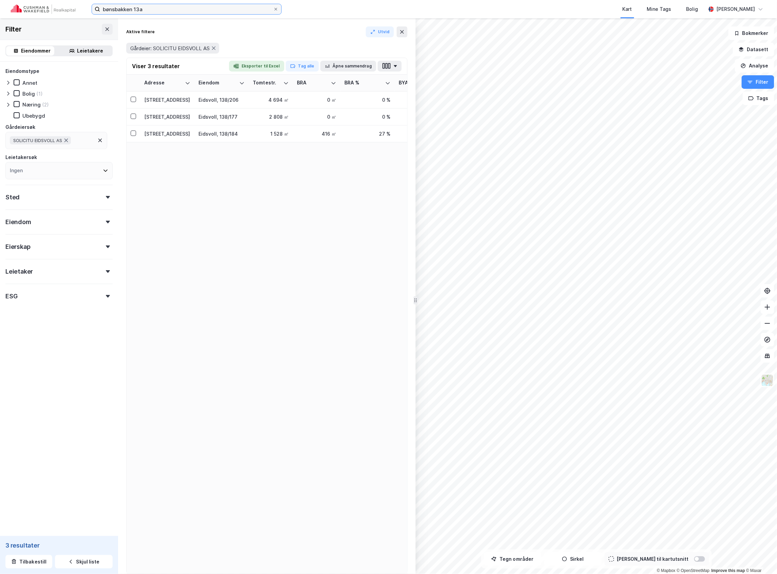
click at [188, 13] on input "bønsbakken 13a" at bounding box center [186, 9] width 173 height 10
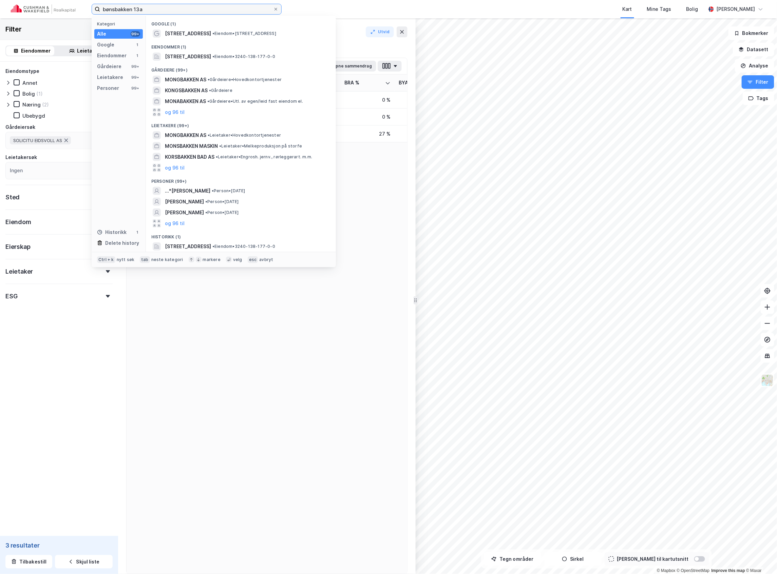
click at [188, 13] on input "bønsbakken 13a" at bounding box center [186, 9] width 173 height 10
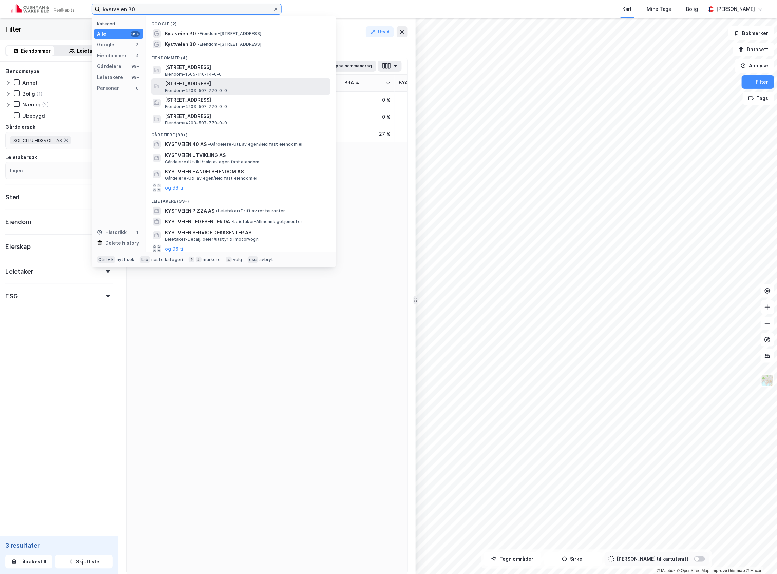
type input "kystveien 30"
click at [204, 83] on span "[STREET_ADDRESS]" at bounding box center [246, 84] width 163 height 8
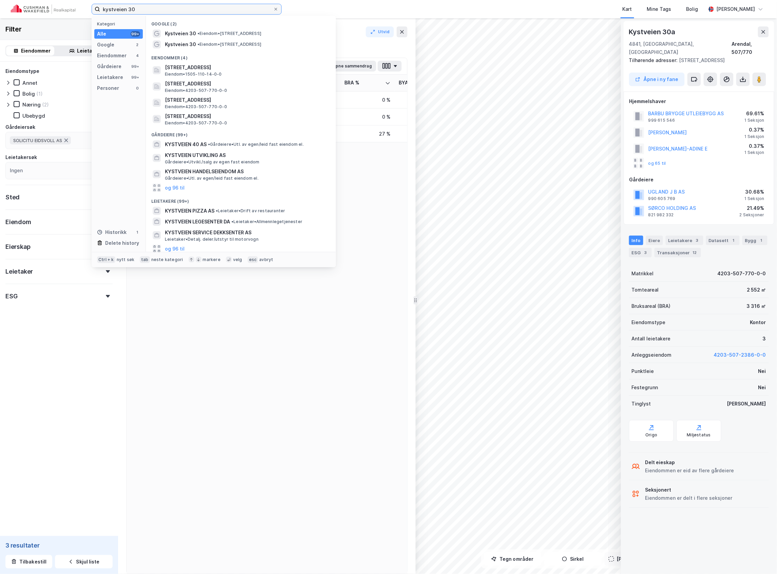
click at [163, 9] on input "kystveien 30" at bounding box center [186, 9] width 173 height 10
click at [404, 32] on icon at bounding box center [401, 31] width 5 height 5
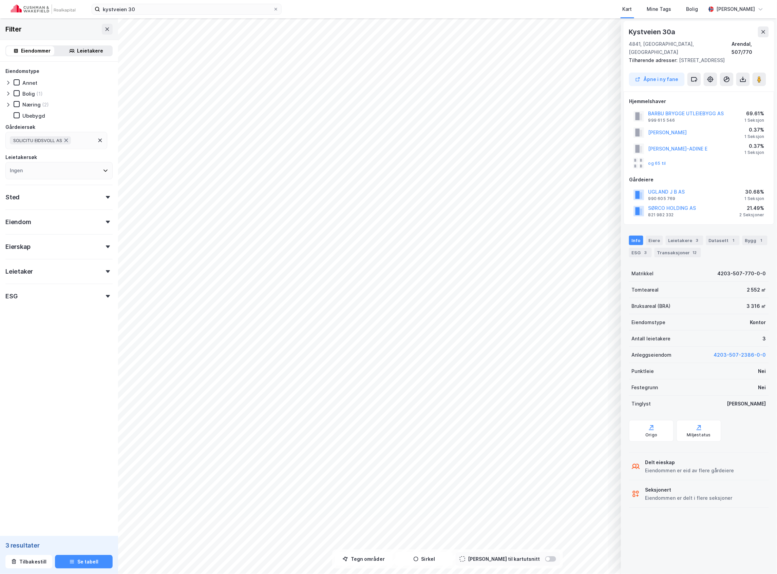
click at [668, 39] on div "[STREET_ADDRESS]" at bounding box center [699, 41] width 140 height 30
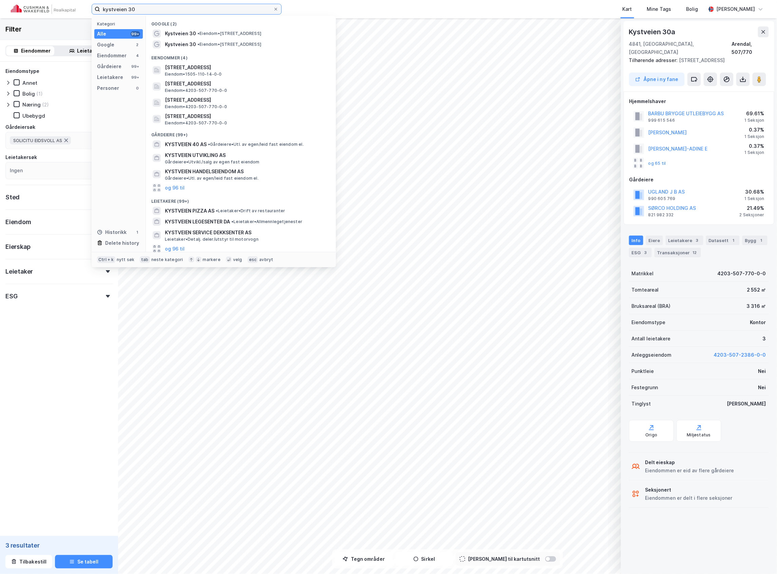
click at [167, 13] on input "kystveien 30" at bounding box center [186, 9] width 173 height 10
click at [207, 84] on span "[STREET_ADDRESS]" at bounding box center [246, 84] width 163 height 8
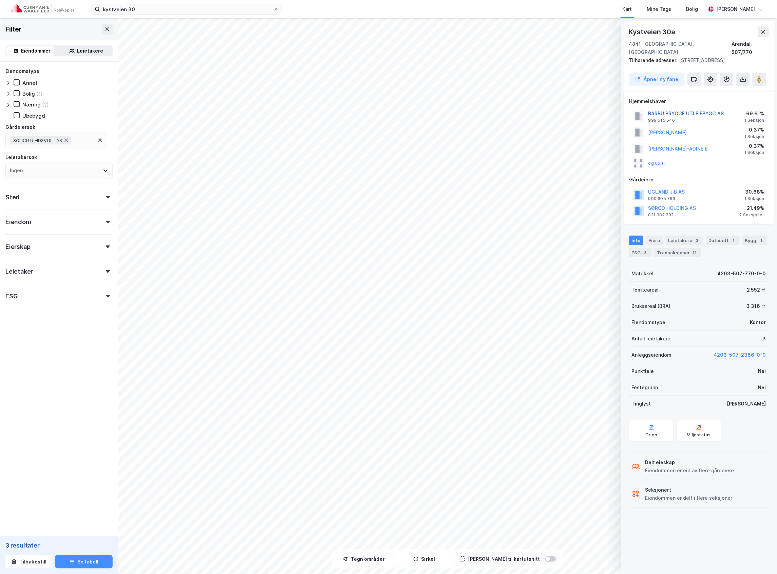
click at [0, 0] on button "BARBU BRYGGE UTLEIEBYGG AS" at bounding box center [0, 0] width 0 height 0
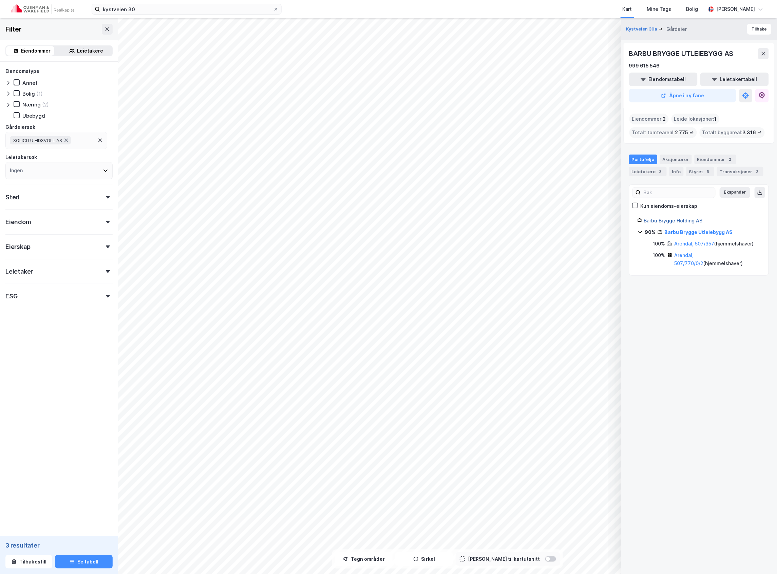
click at [675, 218] on link "Barbu Brygge Holding AS" at bounding box center [673, 221] width 59 height 6
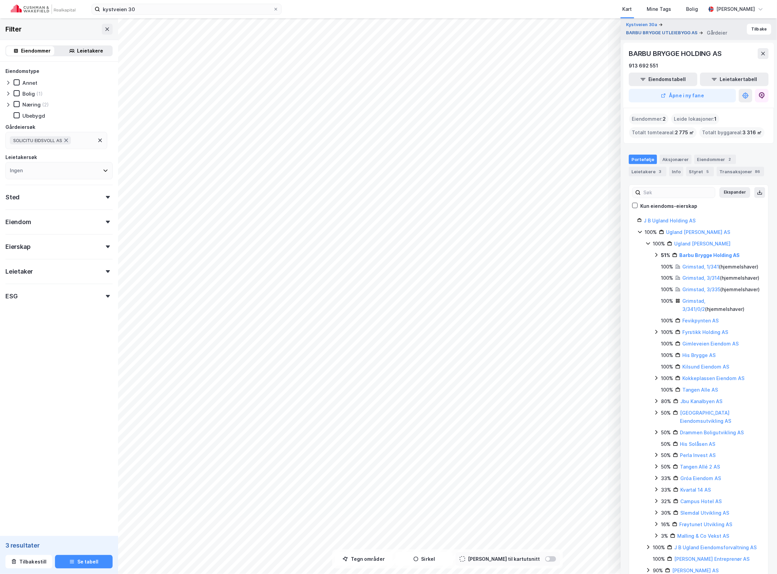
click at [645, 30] on button "BARBU BRYGGE UTLEIEBYGG AS" at bounding box center [662, 33] width 73 height 7
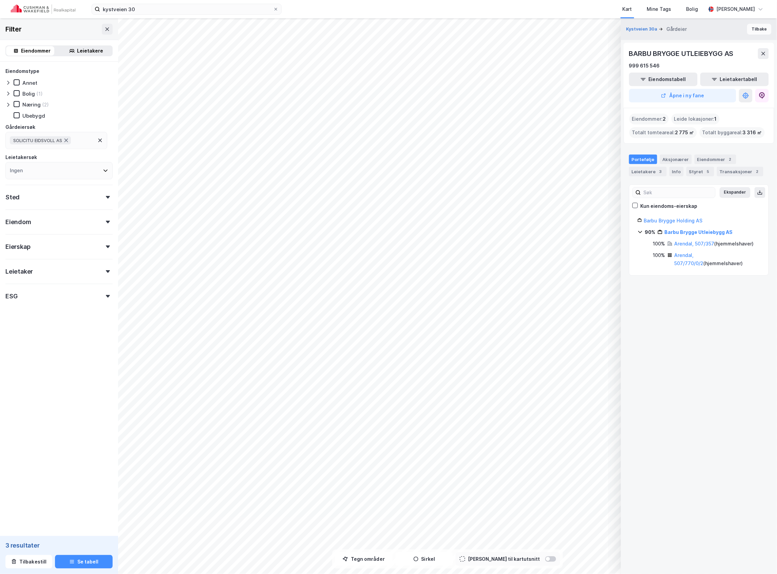
click at [751, 27] on button "Tilbake" at bounding box center [759, 29] width 24 height 11
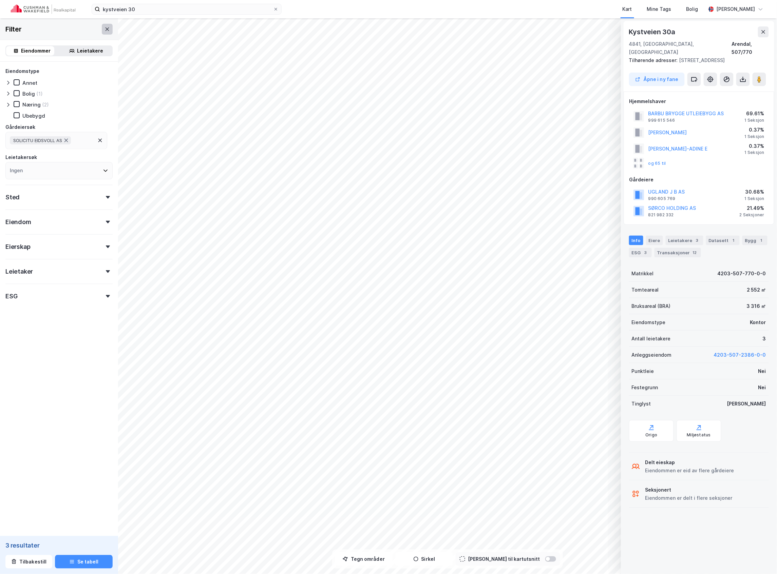
click at [102, 25] on button at bounding box center [107, 29] width 11 height 11
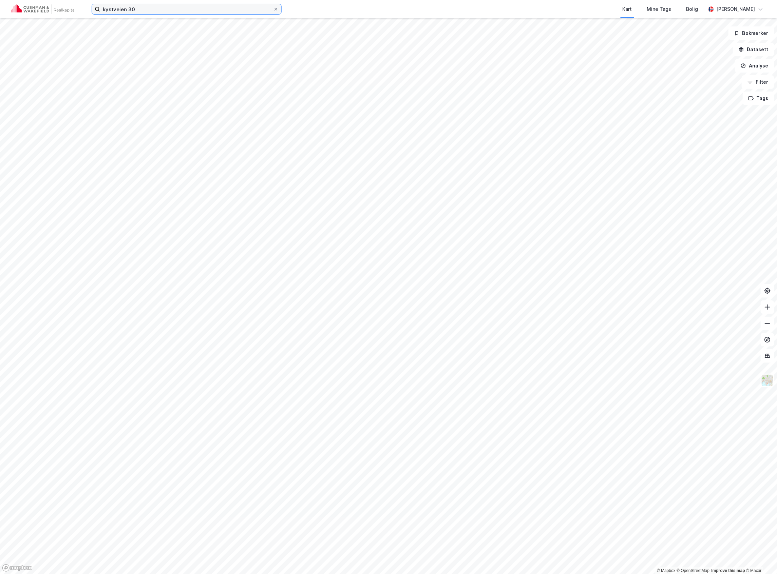
click at [155, 14] on input "kystveien 30" at bounding box center [186, 9] width 173 height 10
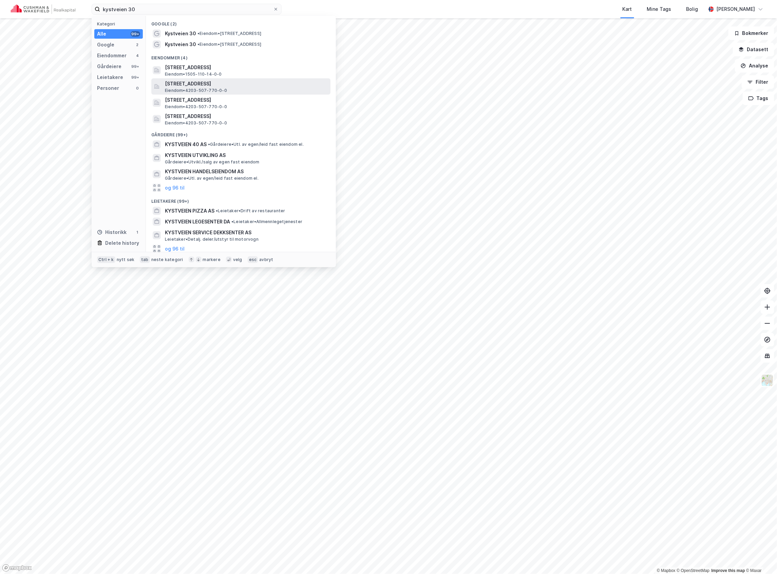
click at [201, 83] on span "[STREET_ADDRESS]" at bounding box center [246, 84] width 163 height 8
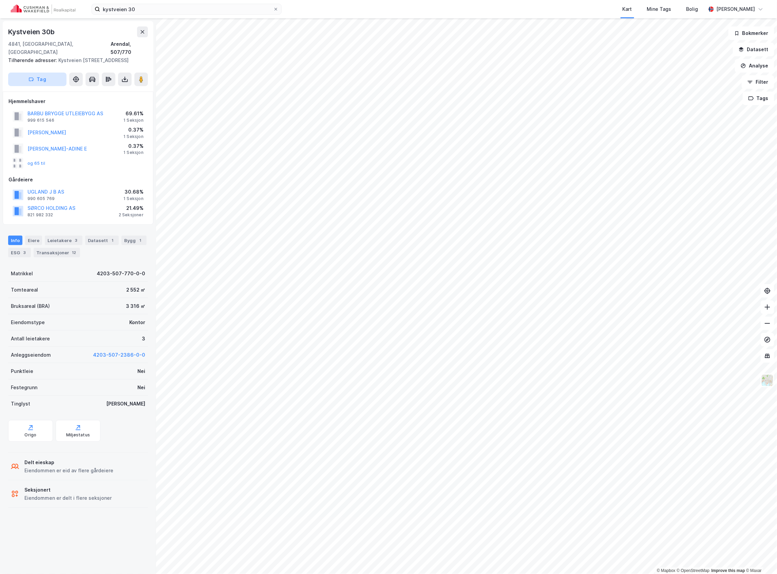
click at [34, 73] on button "Tag" at bounding box center [37, 80] width 58 height 14
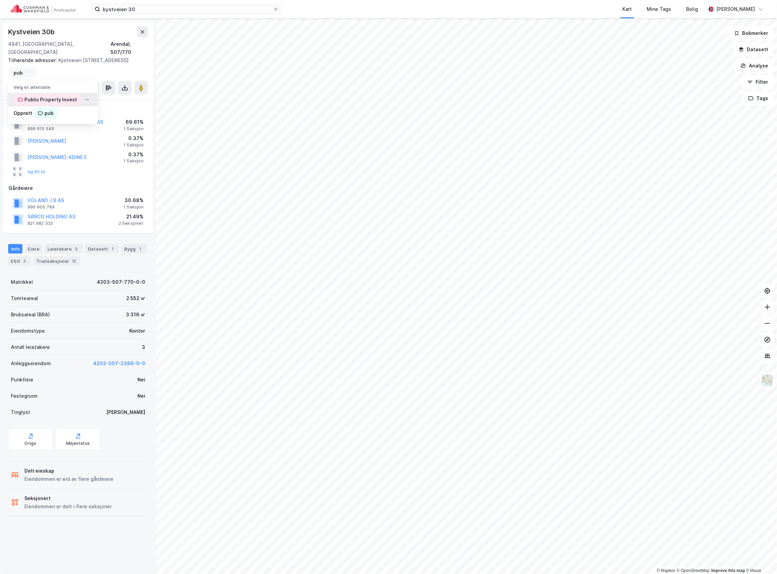
type input "pub"
click at [51, 96] on div "Public Property Invest" at bounding box center [50, 100] width 53 height 8
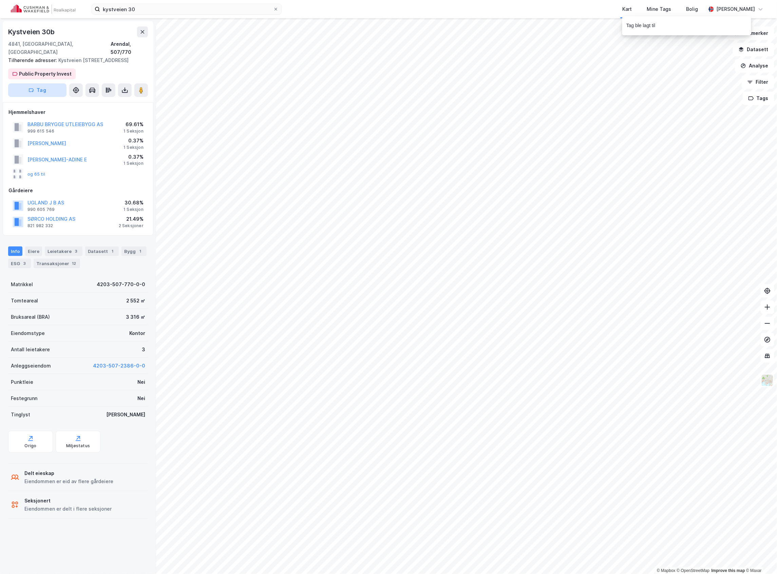
click at [45, 83] on button "Tag" at bounding box center [37, 90] width 58 height 14
type input "ppi"
click at [38, 134] on div "PPI nye Q3-25" at bounding box center [41, 138] width 34 height 8
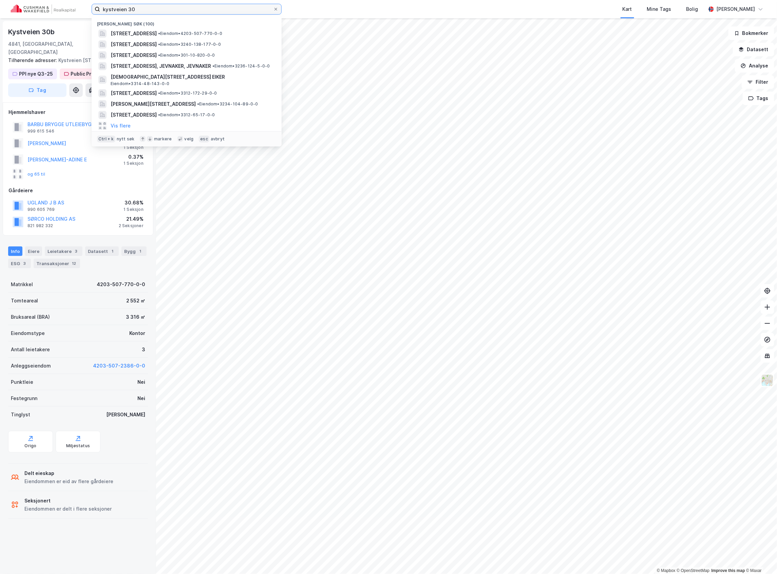
click at [137, 12] on input "kystveien 30" at bounding box center [186, 9] width 173 height 10
paste input "[PERSON_NAME][STREET_ADDRESS]"
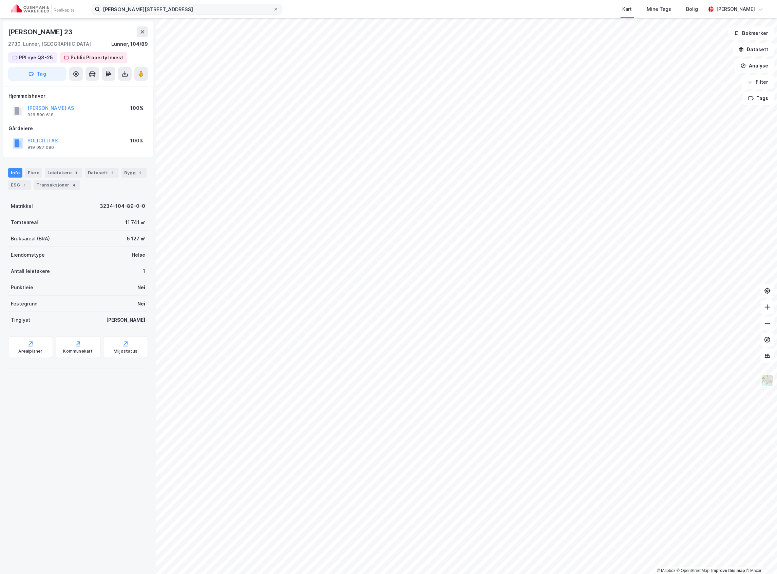
click at [184, 4] on label "[PERSON_NAME][STREET_ADDRESS]" at bounding box center [187, 9] width 190 height 11
click at [184, 4] on input "[PERSON_NAME][STREET_ADDRESS]" at bounding box center [186, 9] width 173 height 10
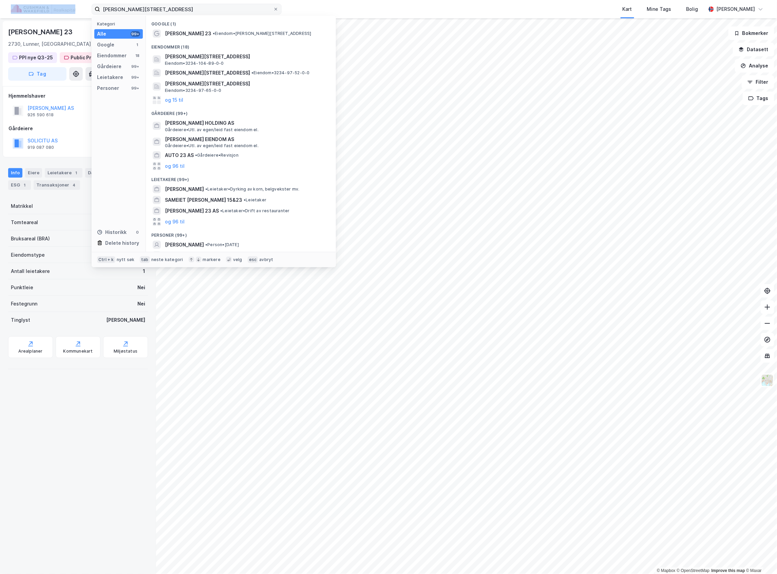
click at [184, 4] on label "[PERSON_NAME][STREET_ADDRESS]" at bounding box center [187, 9] width 190 height 11
click at [184, 4] on input "[PERSON_NAME][STREET_ADDRESS]" at bounding box center [186, 9] width 173 height 10
click at [184, 4] on label "[PERSON_NAME][STREET_ADDRESS]" at bounding box center [187, 9] width 190 height 11
click at [184, 4] on input "[PERSON_NAME][STREET_ADDRESS]" at bounding box center [186, 9] width 173 height 10
click at [177, 4] on label "[PERSON_NAME][STREET_ADDRESS]" at bounding box center [187, 9] width 190 height 11
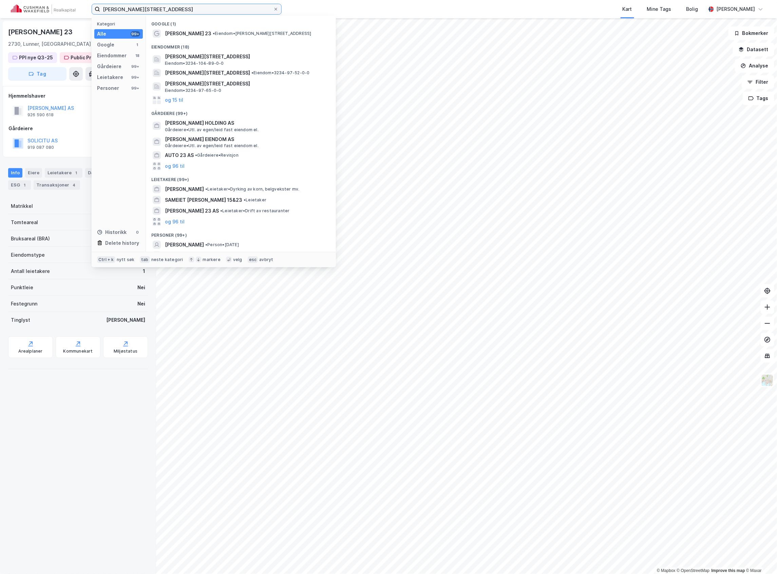
click at [177, 4] on input "[PERSON_NAME][STREET_ADDRESS]" at bounding box center [186, 9] width 173 height 10
click at [175, 4] on input "[PERSON_NAME][STREET_ADDRESS]" at bounding box center [186, 9] width 173 height 10
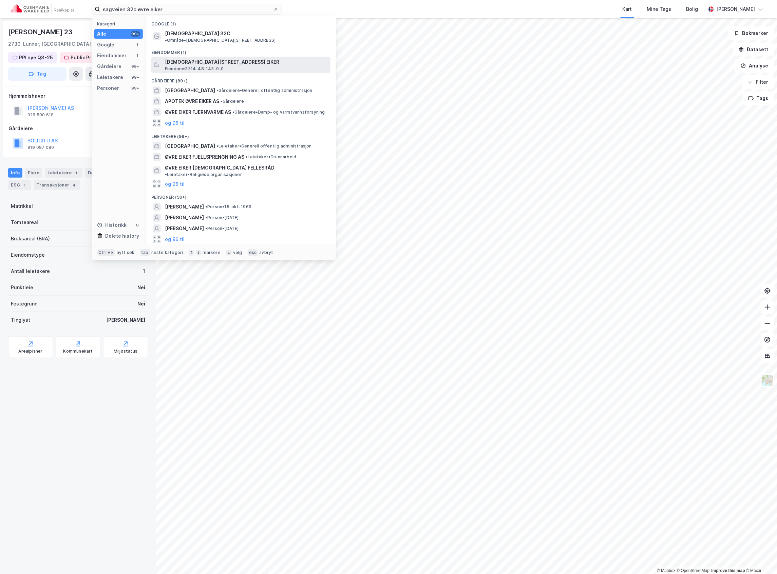
click at [206, 59] on span "[DEMOGRAPHIC_DATA][STREET_ADDRESS] EIKER" at bounding box center [246, 62] width 163 height 8
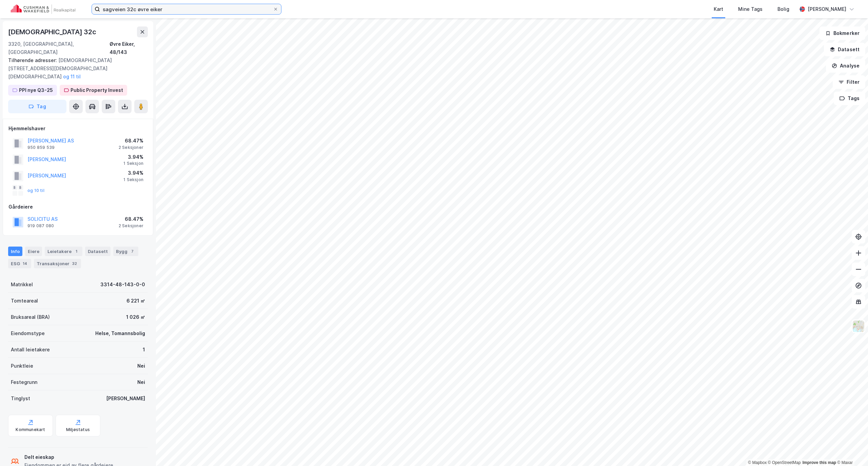
click at [164, 7] on input "sagveien 32c øvre eiker" at bounding box center [186, 9] width 173 height 10
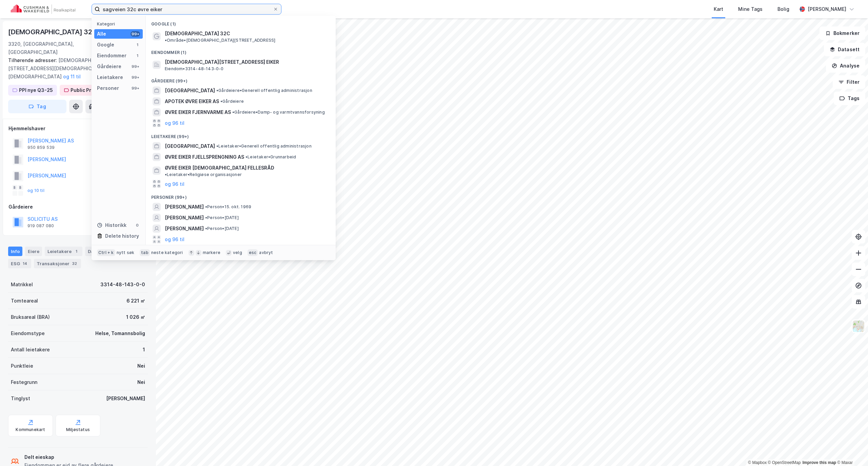
click at [168, 11] on input "sagveien 32c øvre eiker" at bounding box center [186, 9] width 173 height 10
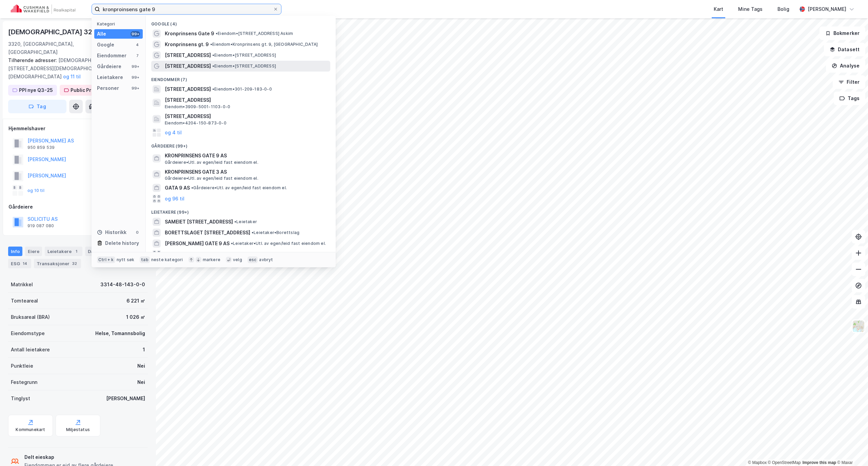
type input "kronproinsens gate 9"
click at [227, 63] on span "• Eiendom • [STREET_ADDRESS]" at bounding box center [244, 65] width 64 height 5
